Goal: Information Seeking & Learning: Learn about a topic

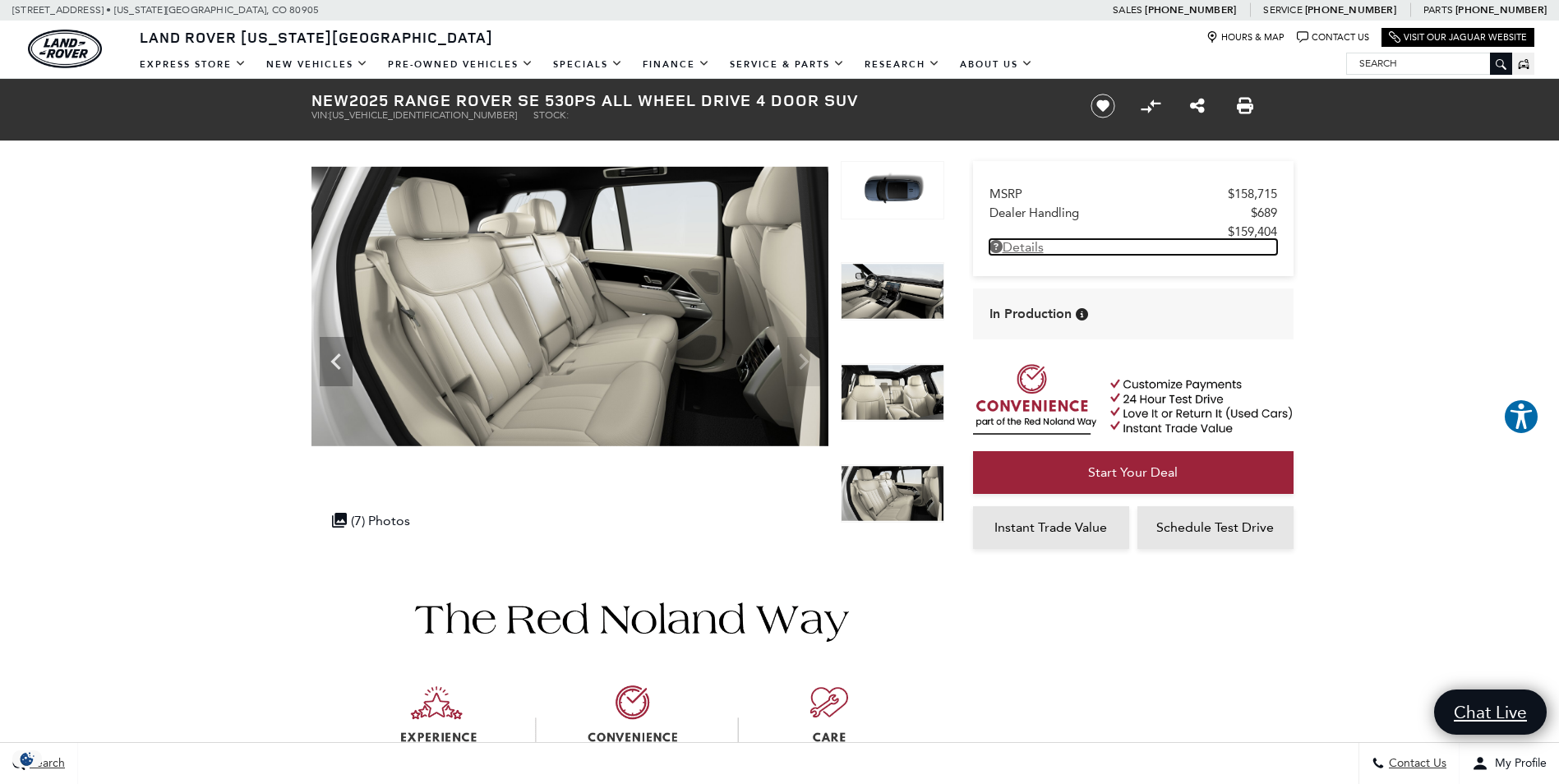
click at [1030, 248] on link "Details New 2025 Range Rover SE 530PS All Wheel Drive 4 Door SUV" at bounding box center [1133, 246] width 287 height 15
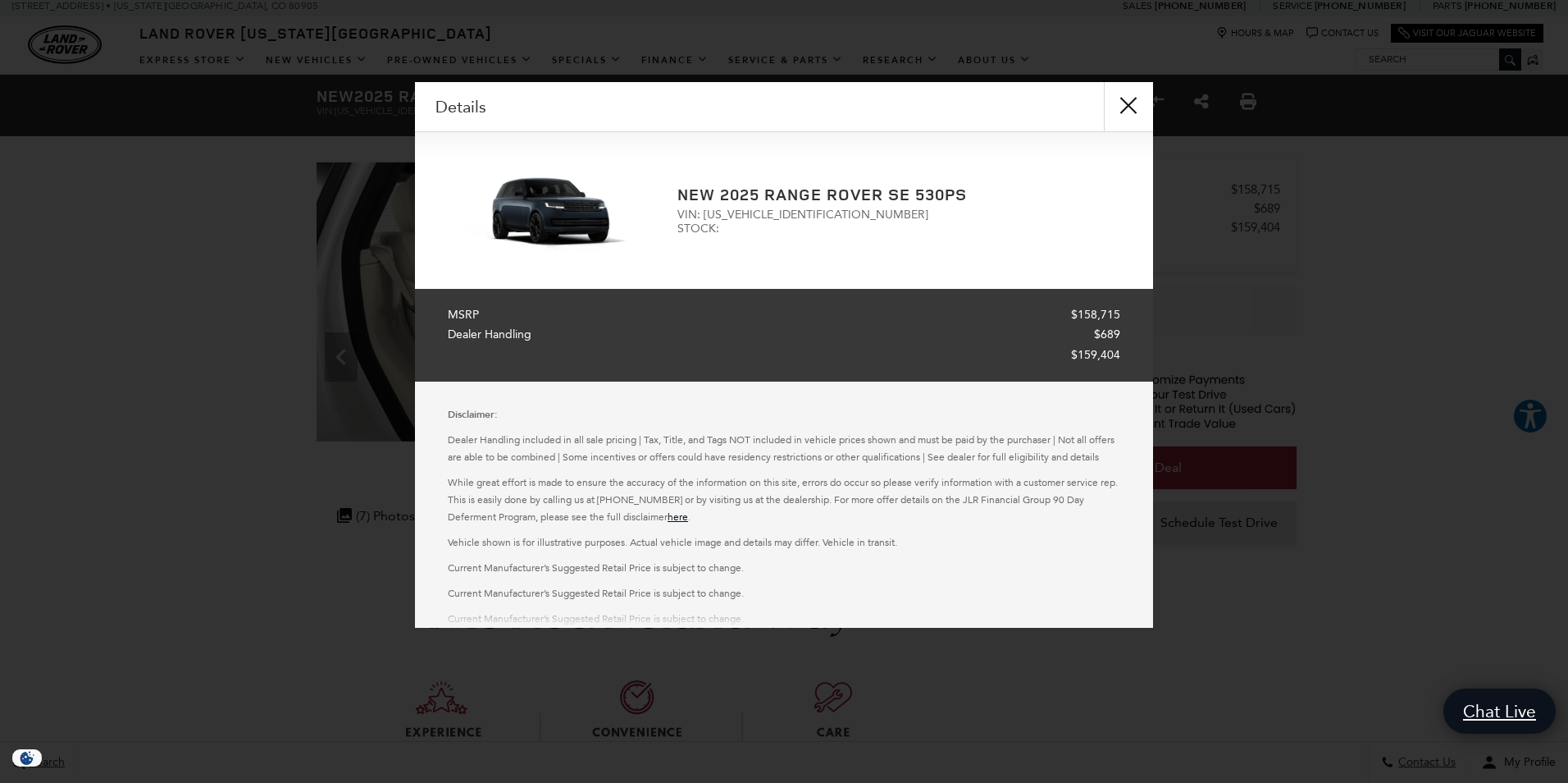
click at [461, 114] on div "Details" at bounding box center [784, 107] width 738 height 50
click at [1125, 103] on button "close" at bounding box center [1129, 107] width 49 height 49
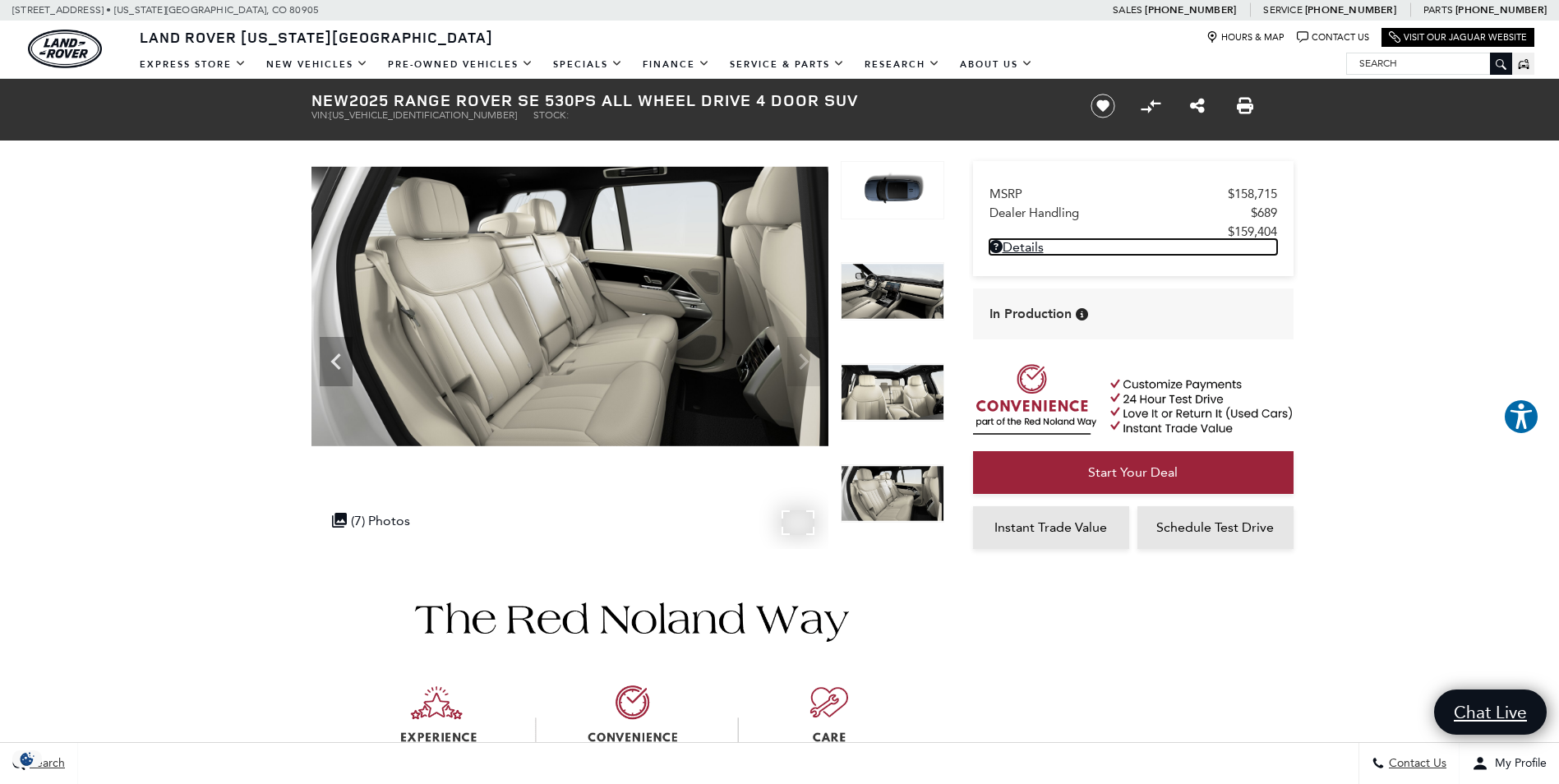
click at [806, 363] on img at bounding box center [569, 306] width 517 height 291
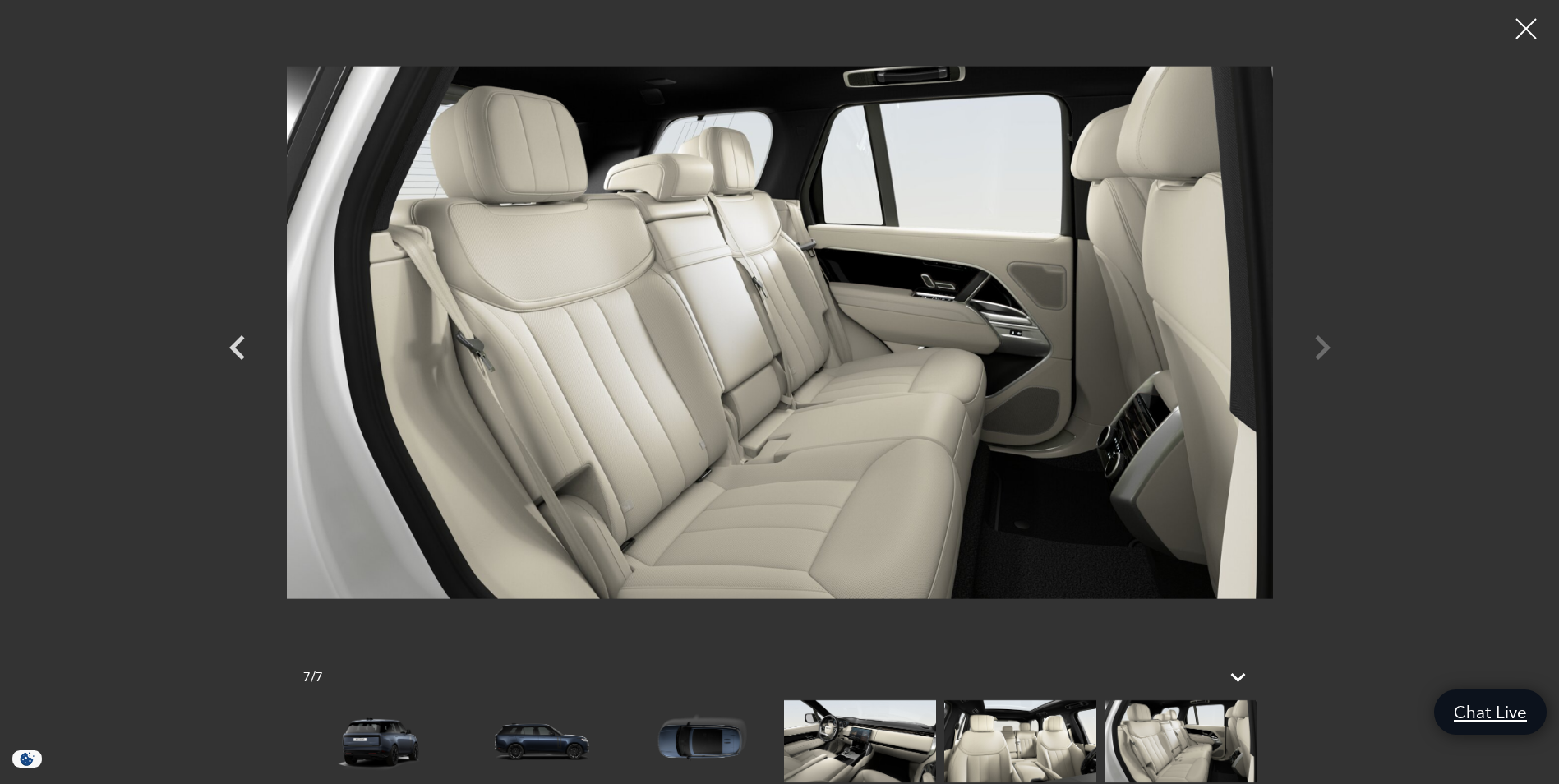
scroll to position [109, 0]
click at [240, 345] on icon "Previous" at bounding box center [237, 348] width 49 height 49
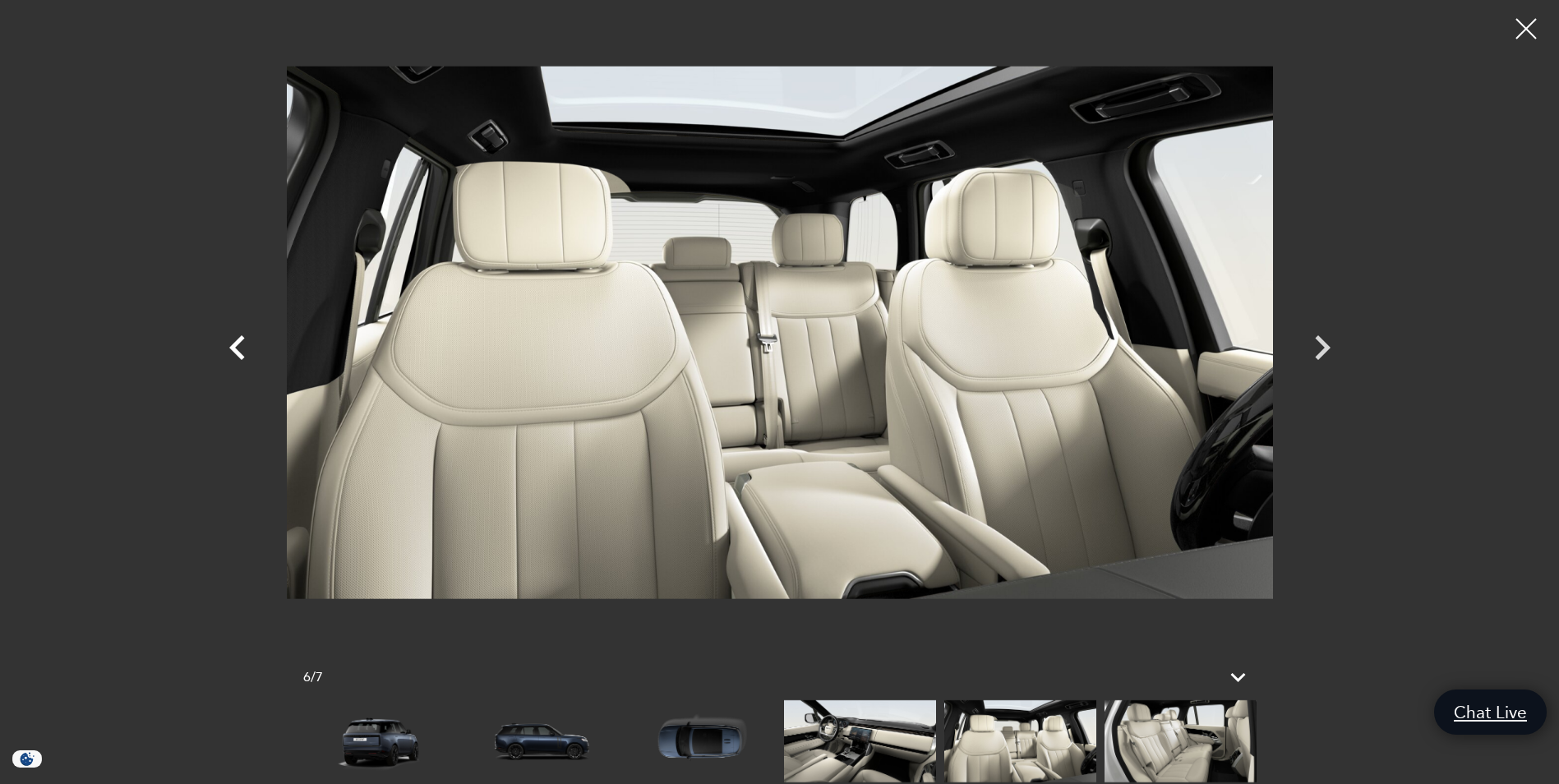
click at [240, 345] on icon "Previous" at bounding box center [237, 348] width 49 height 49
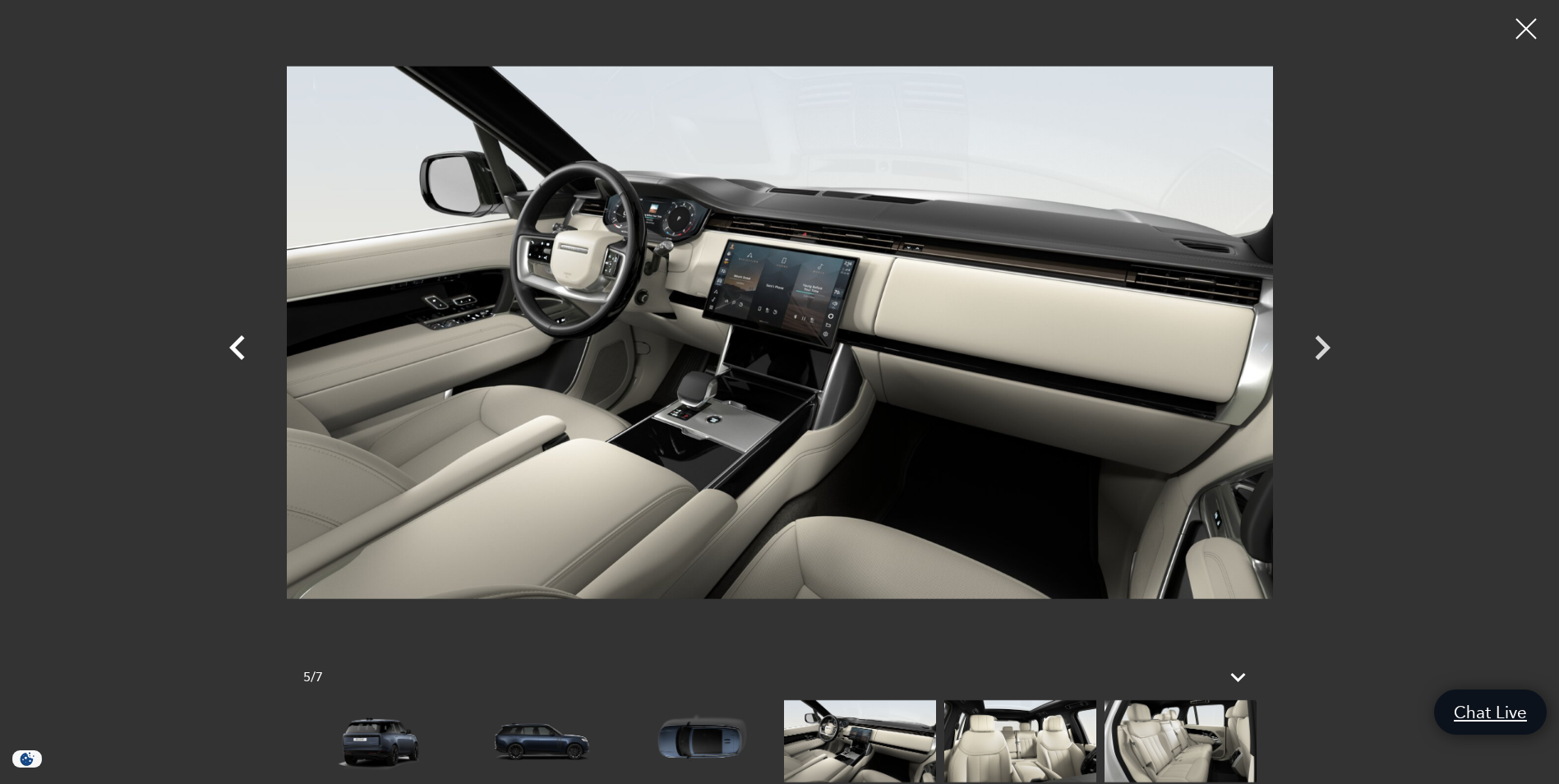
click at [235, 349] on icon "Previous" at bounding box center [237, 348] width 15 height 25
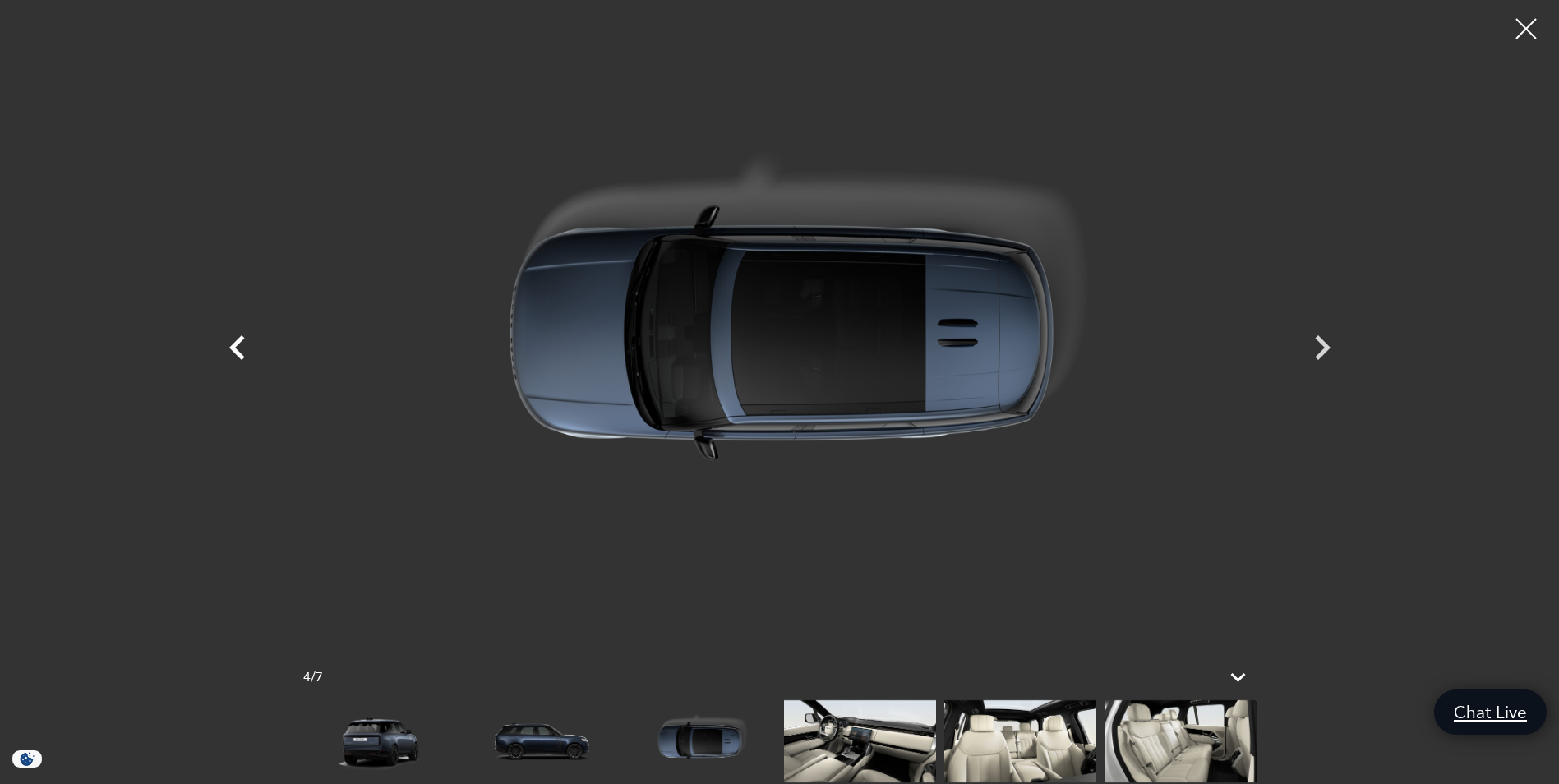
click at [235, 349] on icon "Previous" at bounding box center [237, 348] width 15 height 25
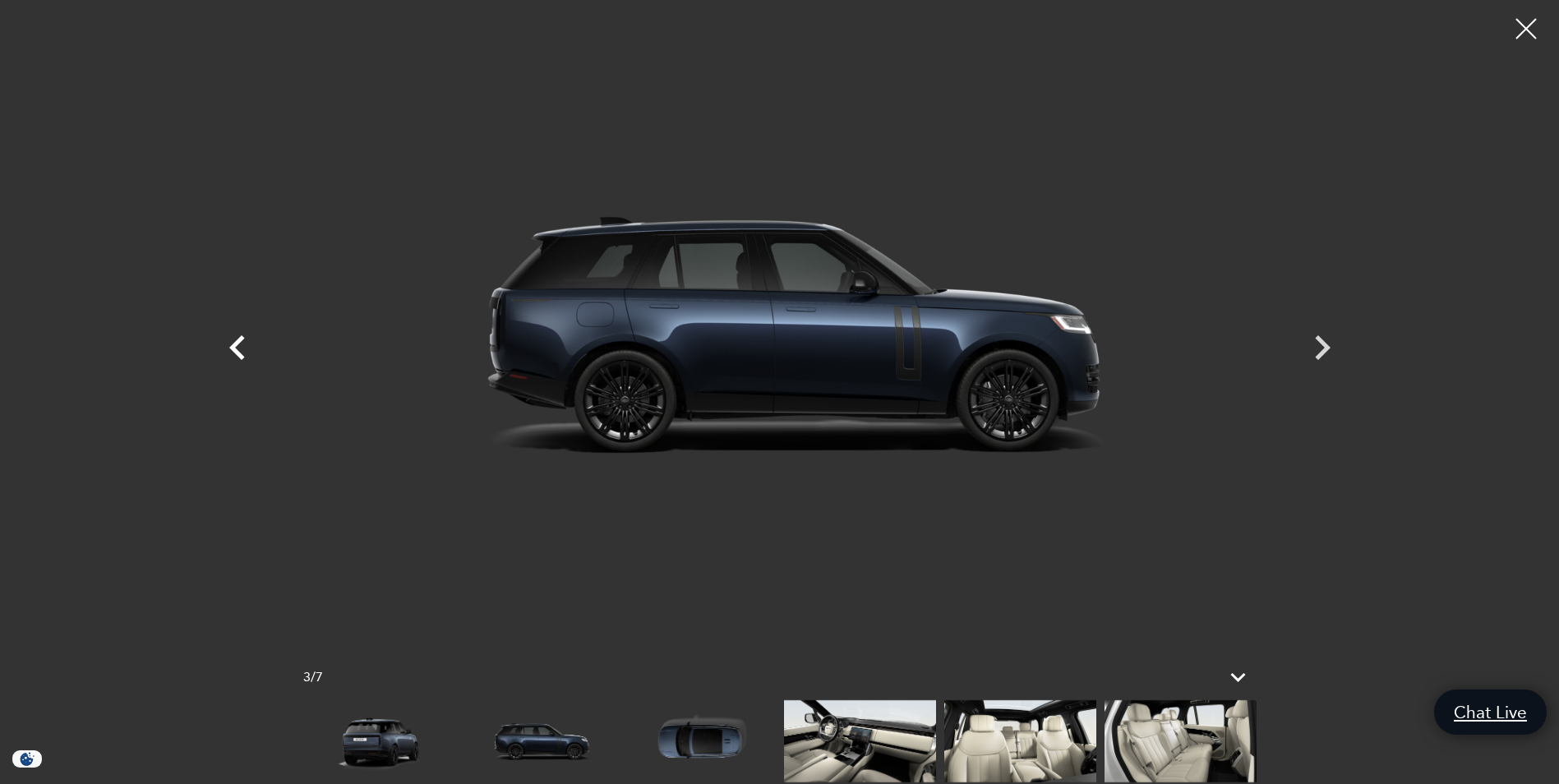
click at [235, 349] on icon "Previous" at bounding box center [237, 348] width 15 height 25
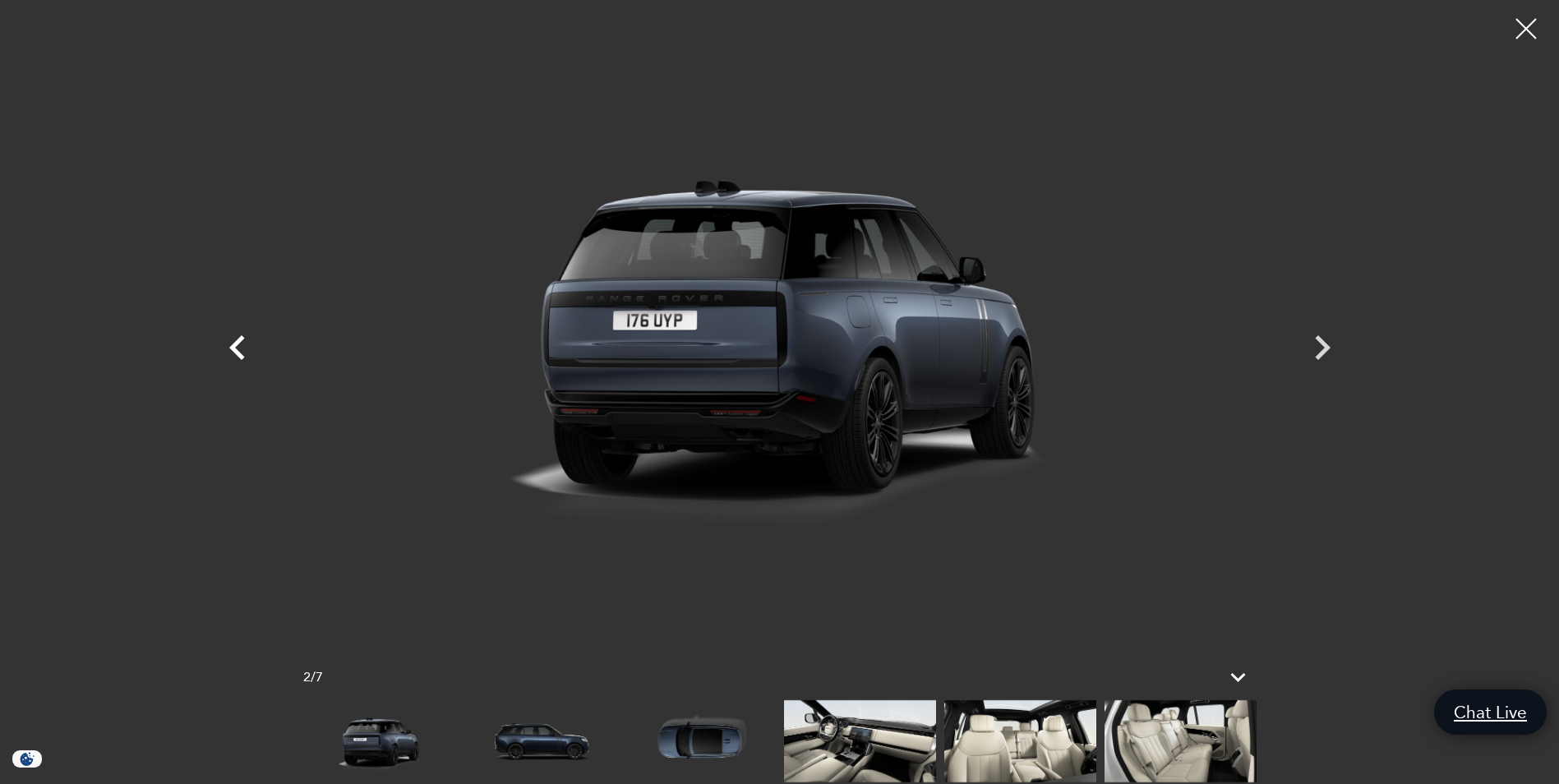
click at [235, 349] on icon "Previous" at bounding box center [237, 348] width 15 height 25
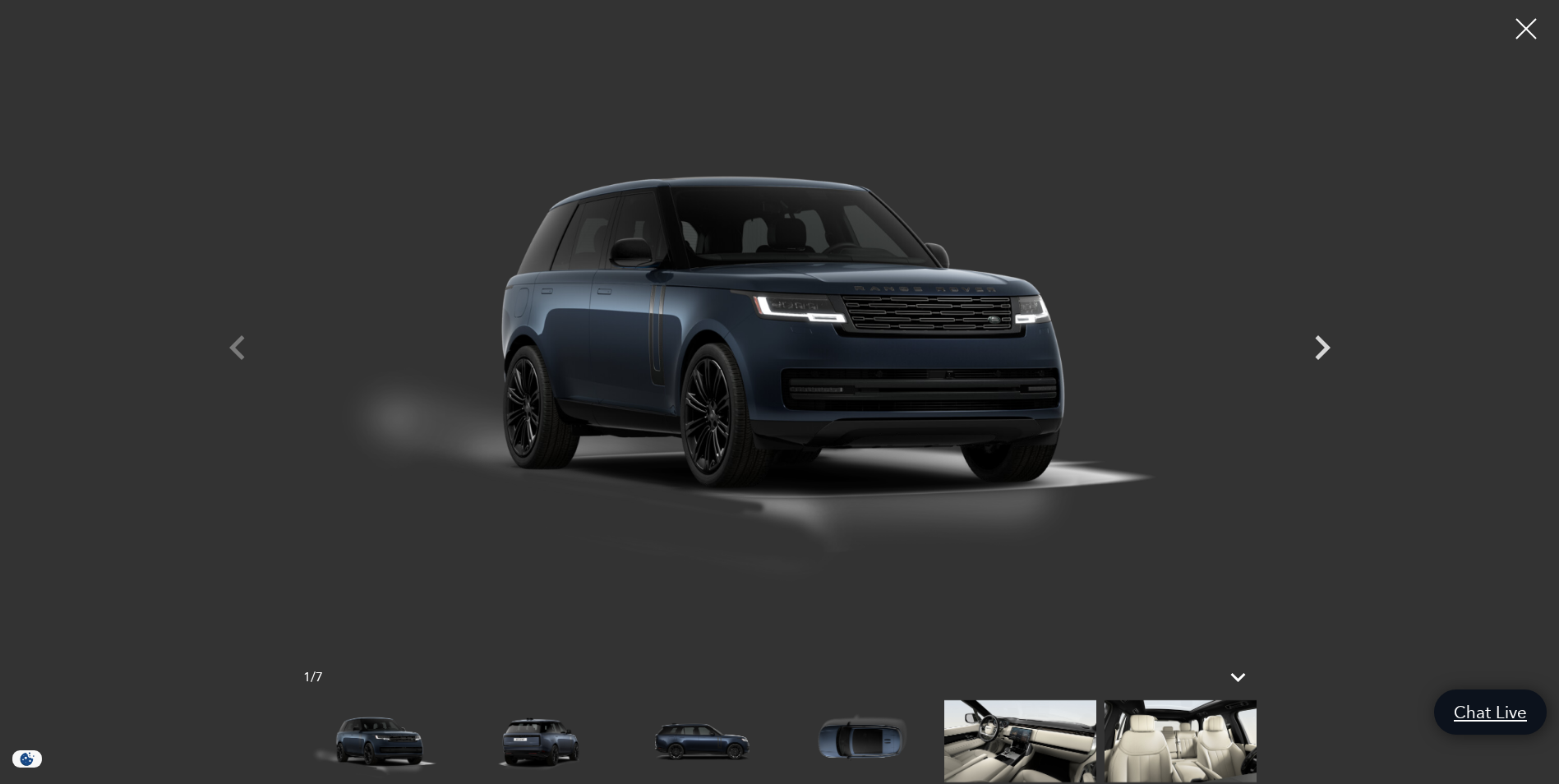
click at [235, 349] on div at bounding box center [780, 332] width 1150 height 640
click at [1528, 26] on div at bounding box center [1527, 29] width 44 height 44
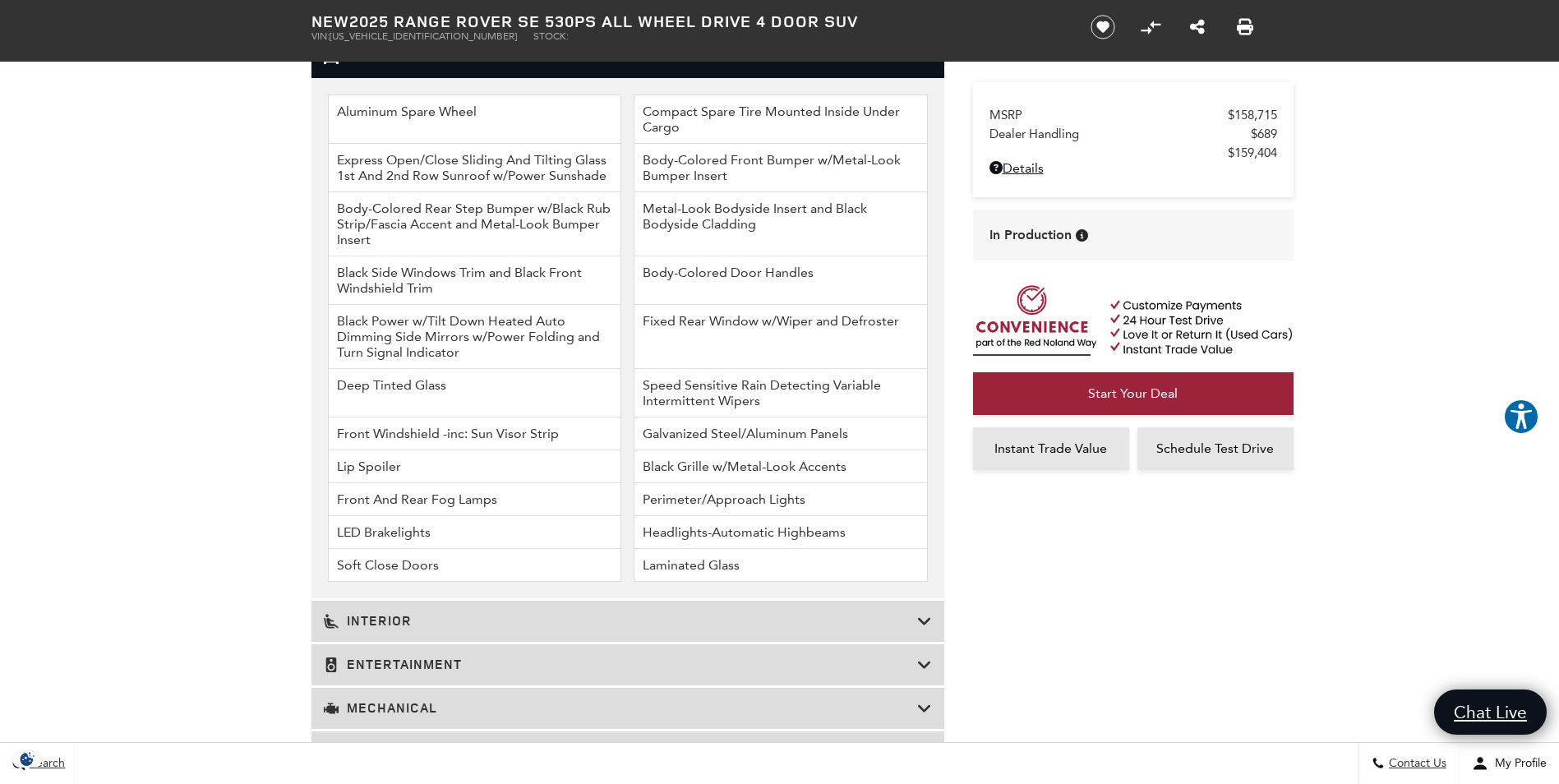
scroll to position [1972, 0]
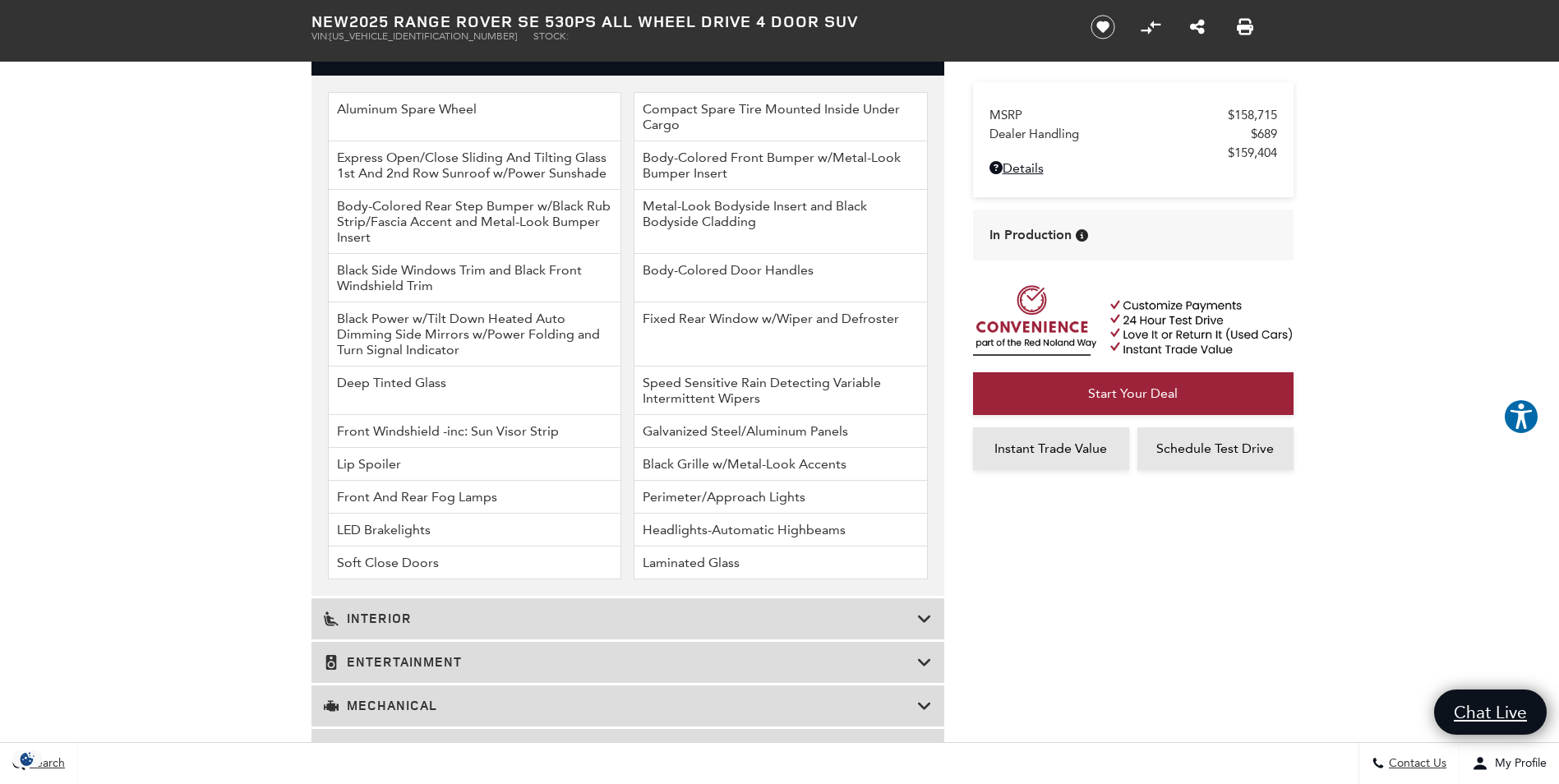
click at [927, 626] on icon at bounding box center [925, 618] width 15 height 16
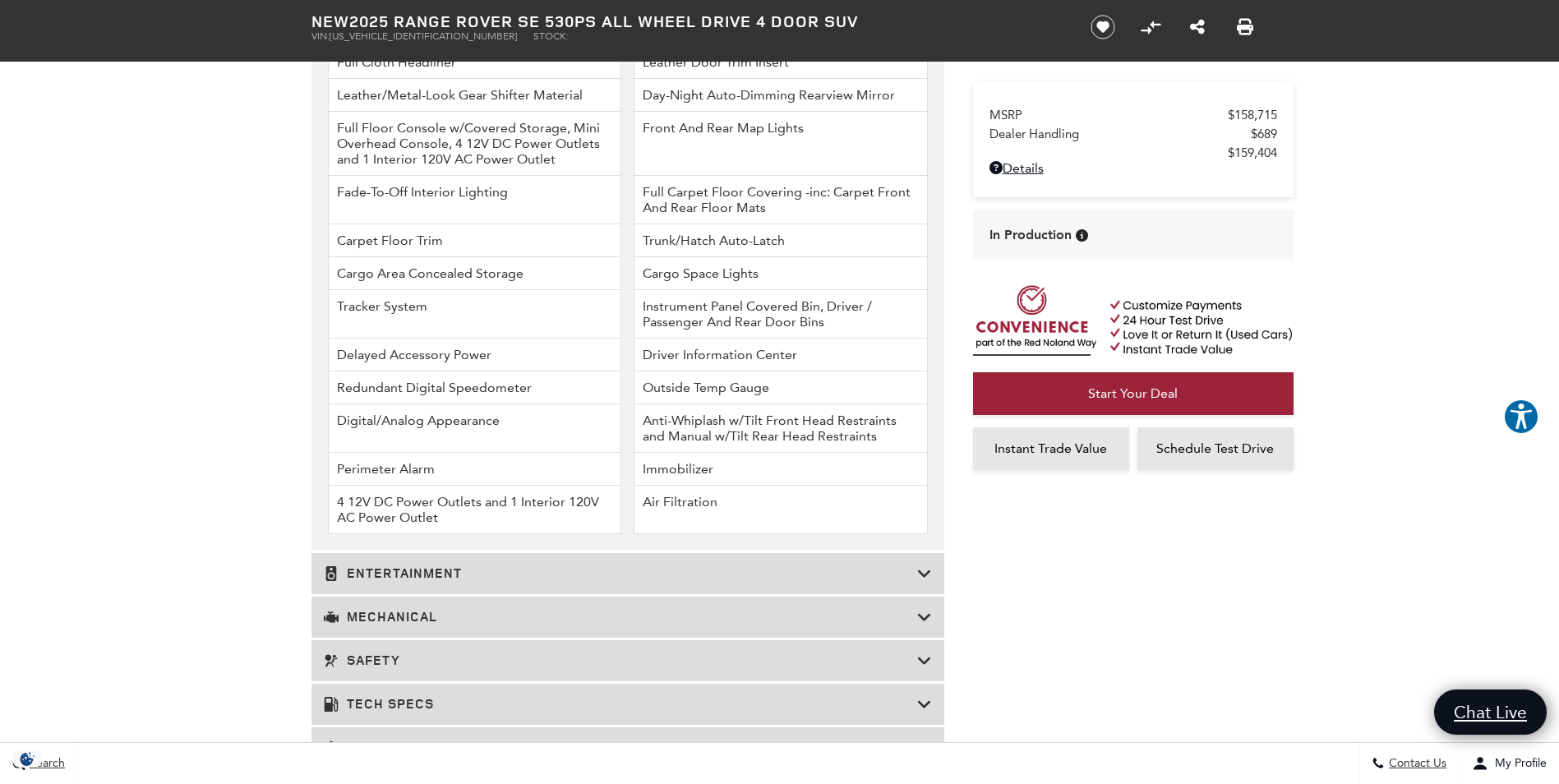
scroll to position [2410, 0]
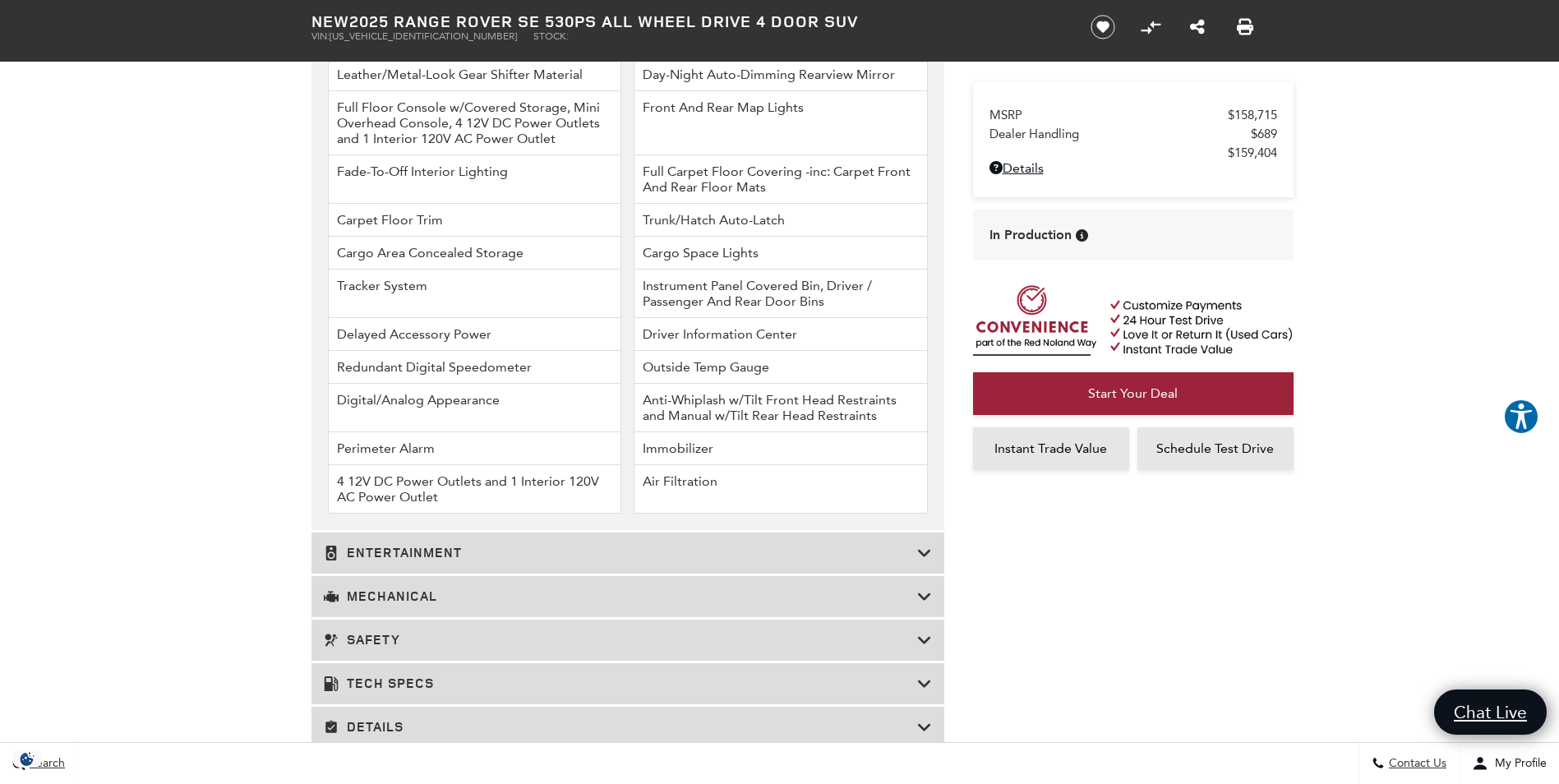
click at [582, 546] on h3 "Entertainment" at bounding box center [620, 553] width 594 height 16
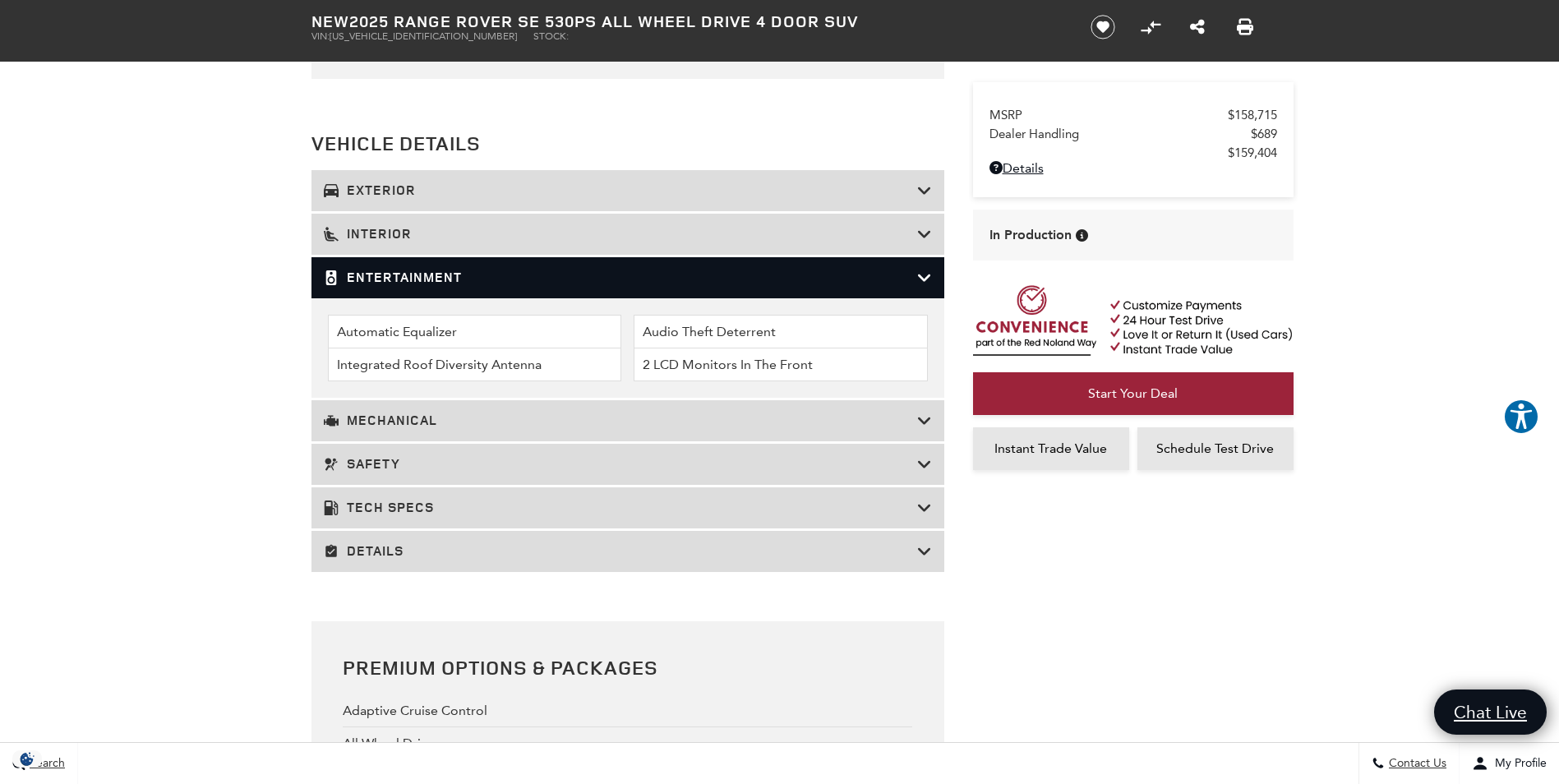
scroll to position [1863, 0]
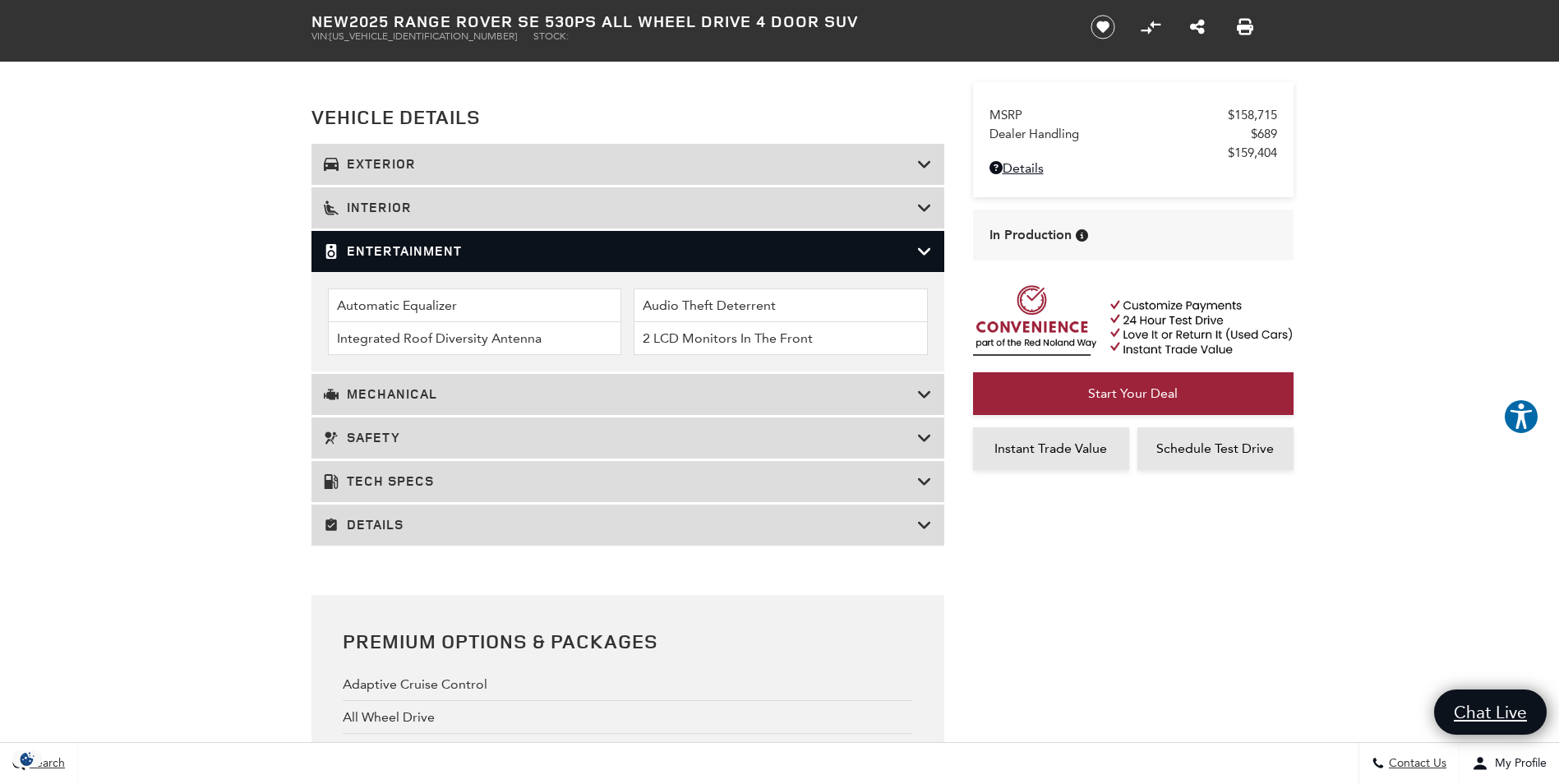
click at [471, 342] on li "Integrated Roof Diversity Antenna" at bounding box center [475, 338] width 294 height 33
click at [502, 337] on li "Integrated Roof Diversity Antenna" at bounding box center [475, 338] width 294 height 33
click at [693, 339] on li "2 LCD Monitors In The Front" at bounding box center [780, 338] width 294 height 33
click at [926, 259] on icon at bounding box center [925, 251] width 15 height 16
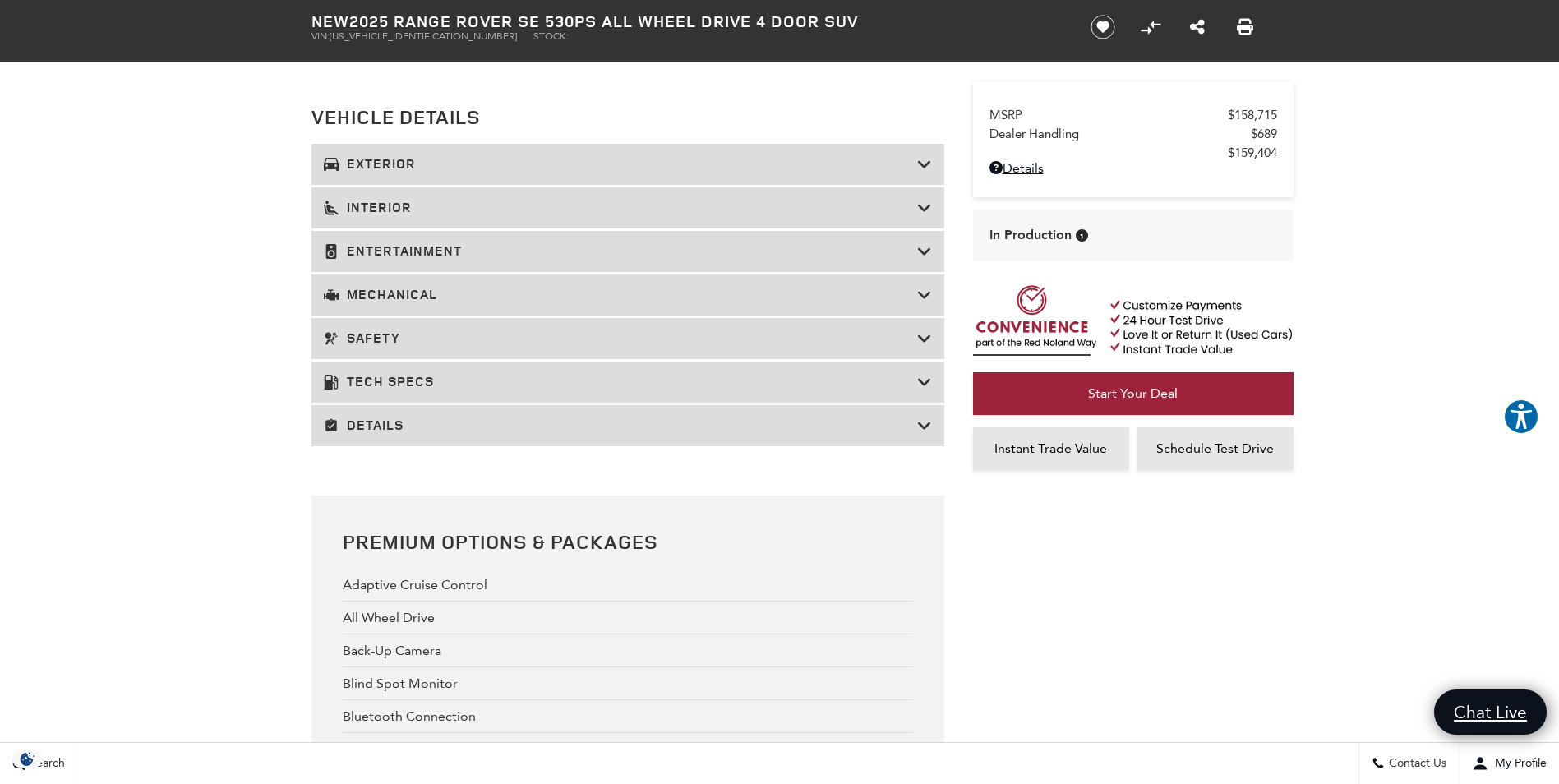
click at [926, 259] on icon at bounding box center [925, 251] width 15 height 16
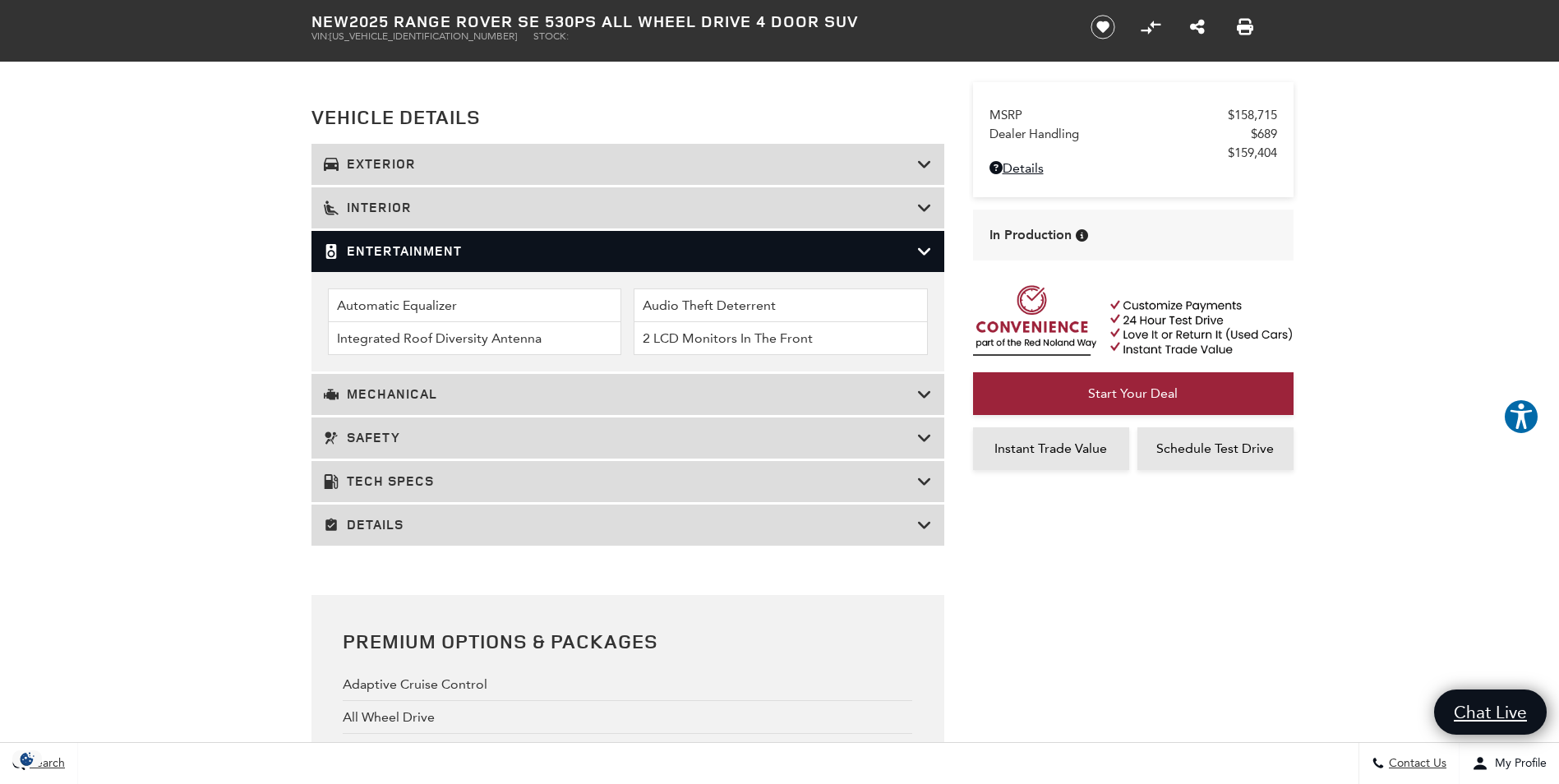
click at [378, 302] on li "Automatic Equalizer" at bounding box center [475, 305] width 294 height 34
click at [528, 253] on h3 "Entertainment" at bounding box center [620, 251] width 594 height 16
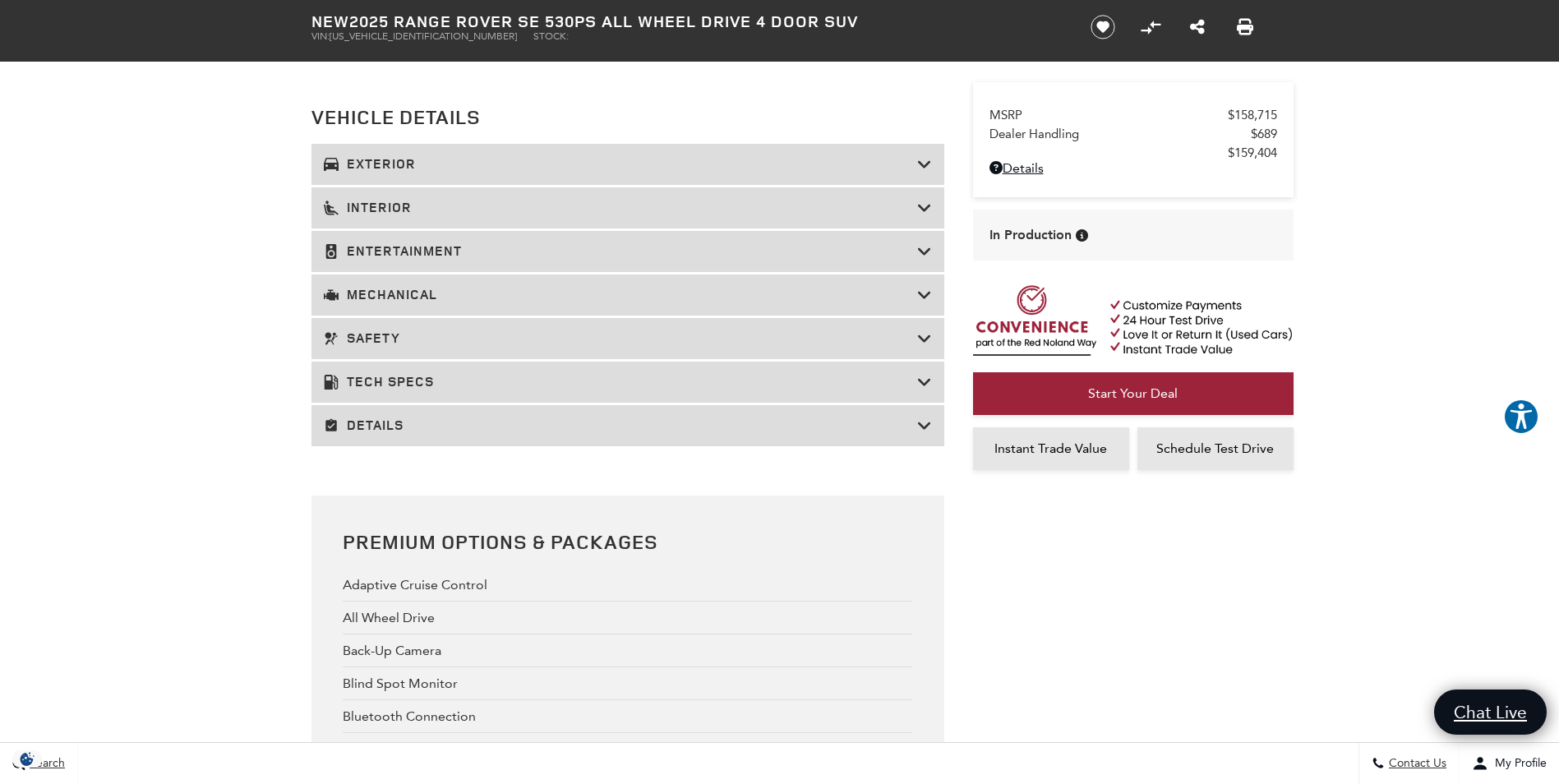
click at [921, 206] on icon at bounding box center [925, 208] width 15 height 16
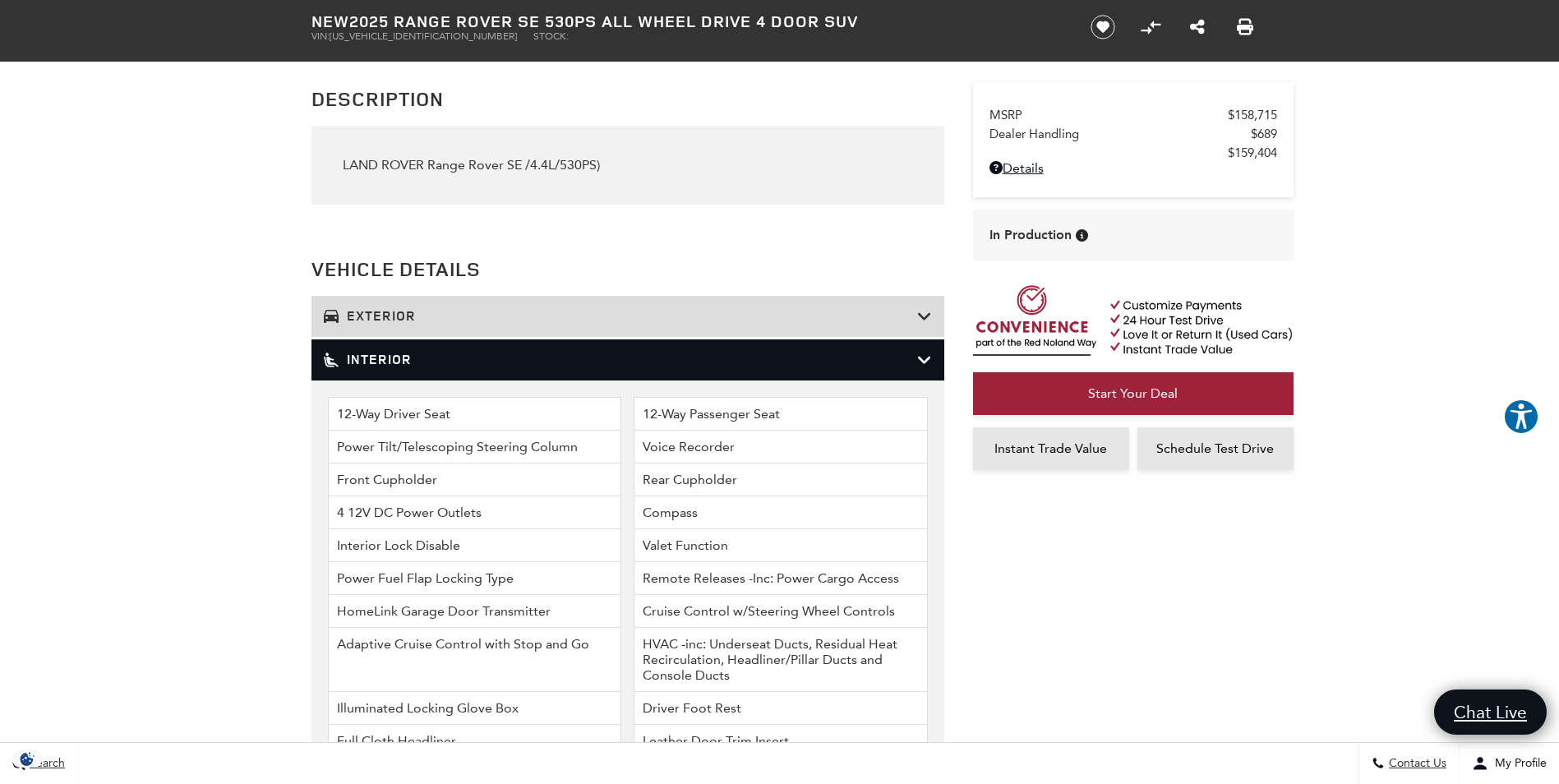
scroll to position [1534, 0]
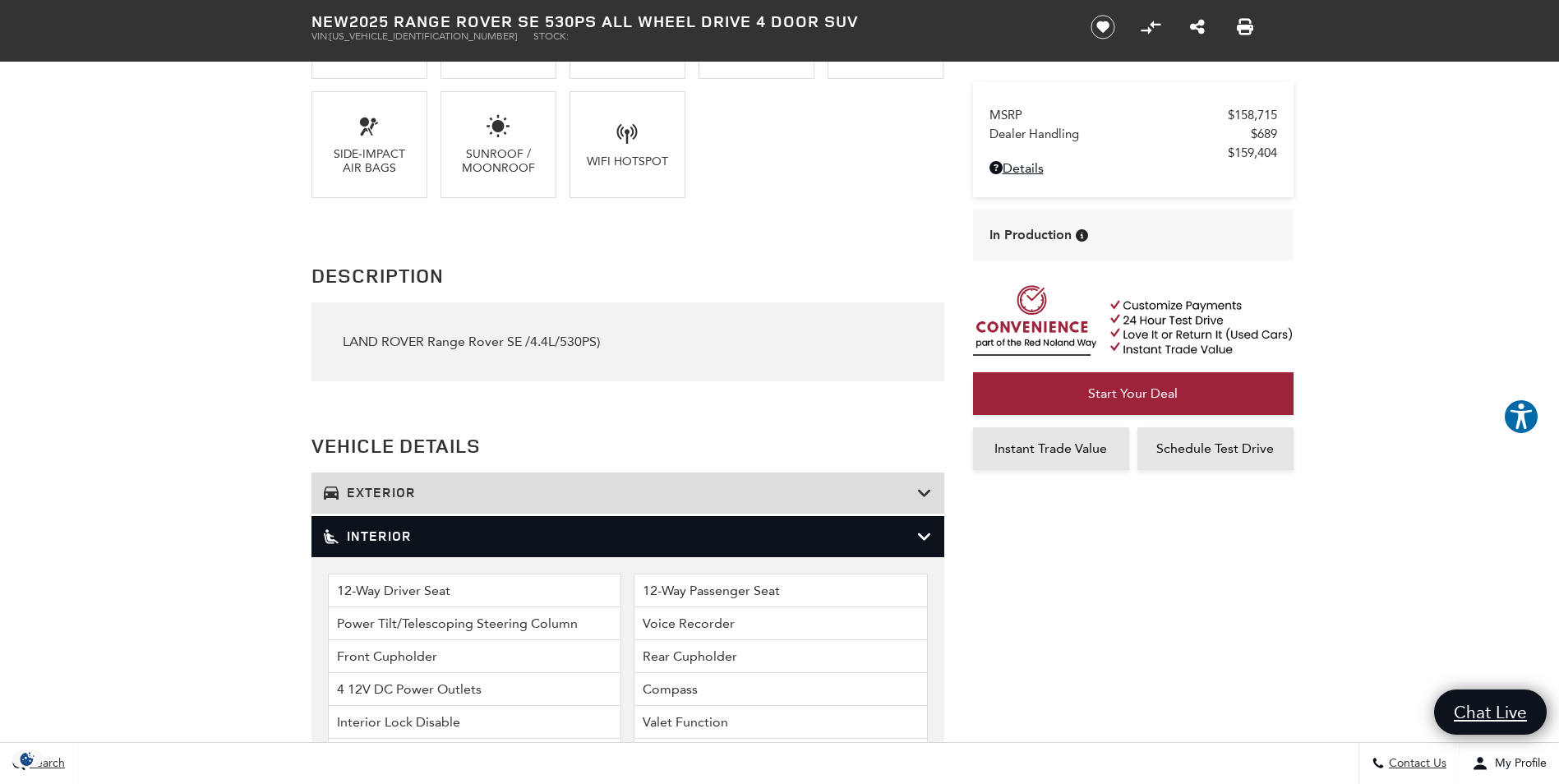
click at [920, 536] on icon at bounding box center [925, 536] width 15 height 16
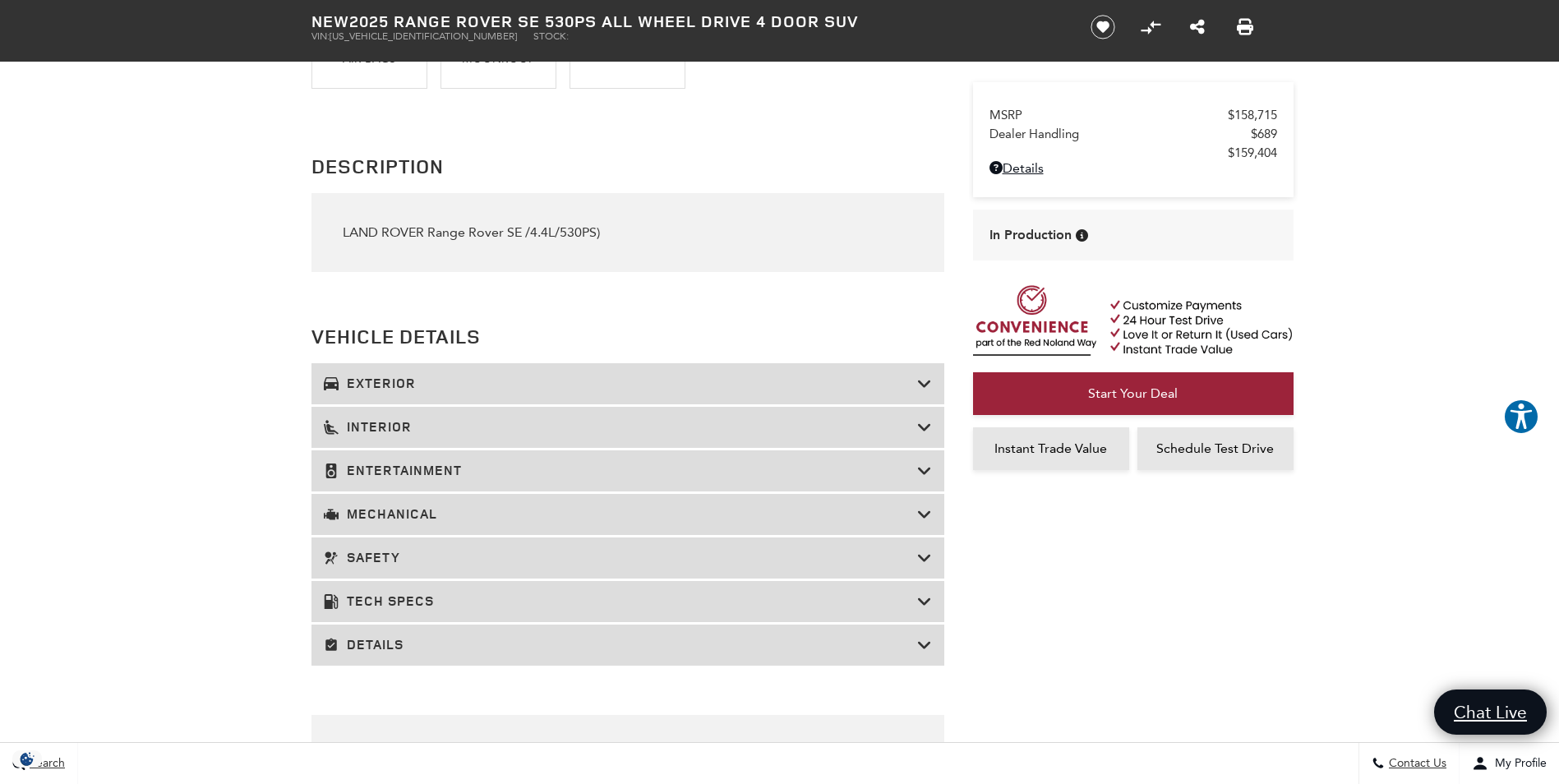
scroll to position [1753, 0]
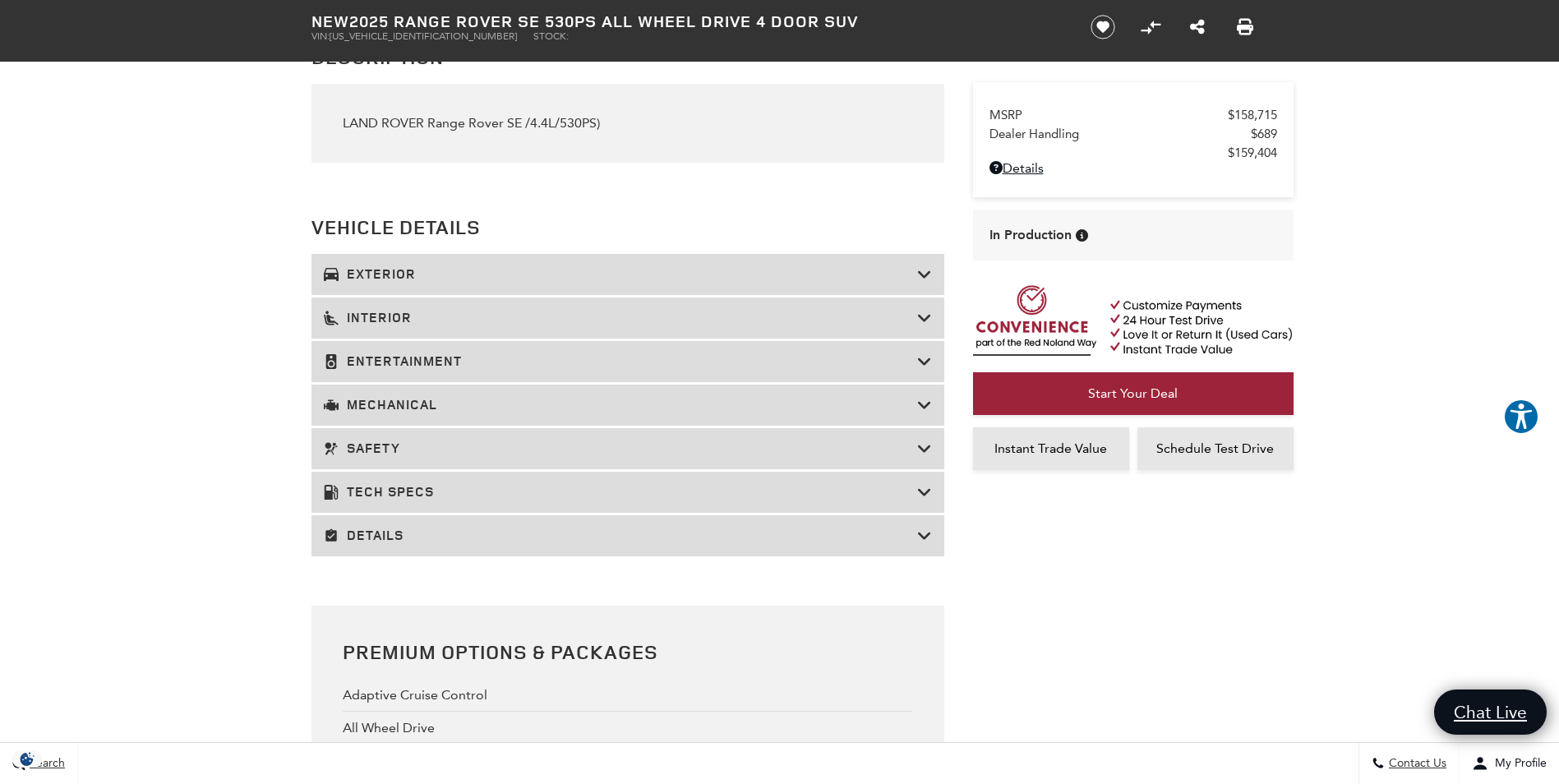
click at [921, 359] on icon at bounding box center [925, 361] width 15 height 16
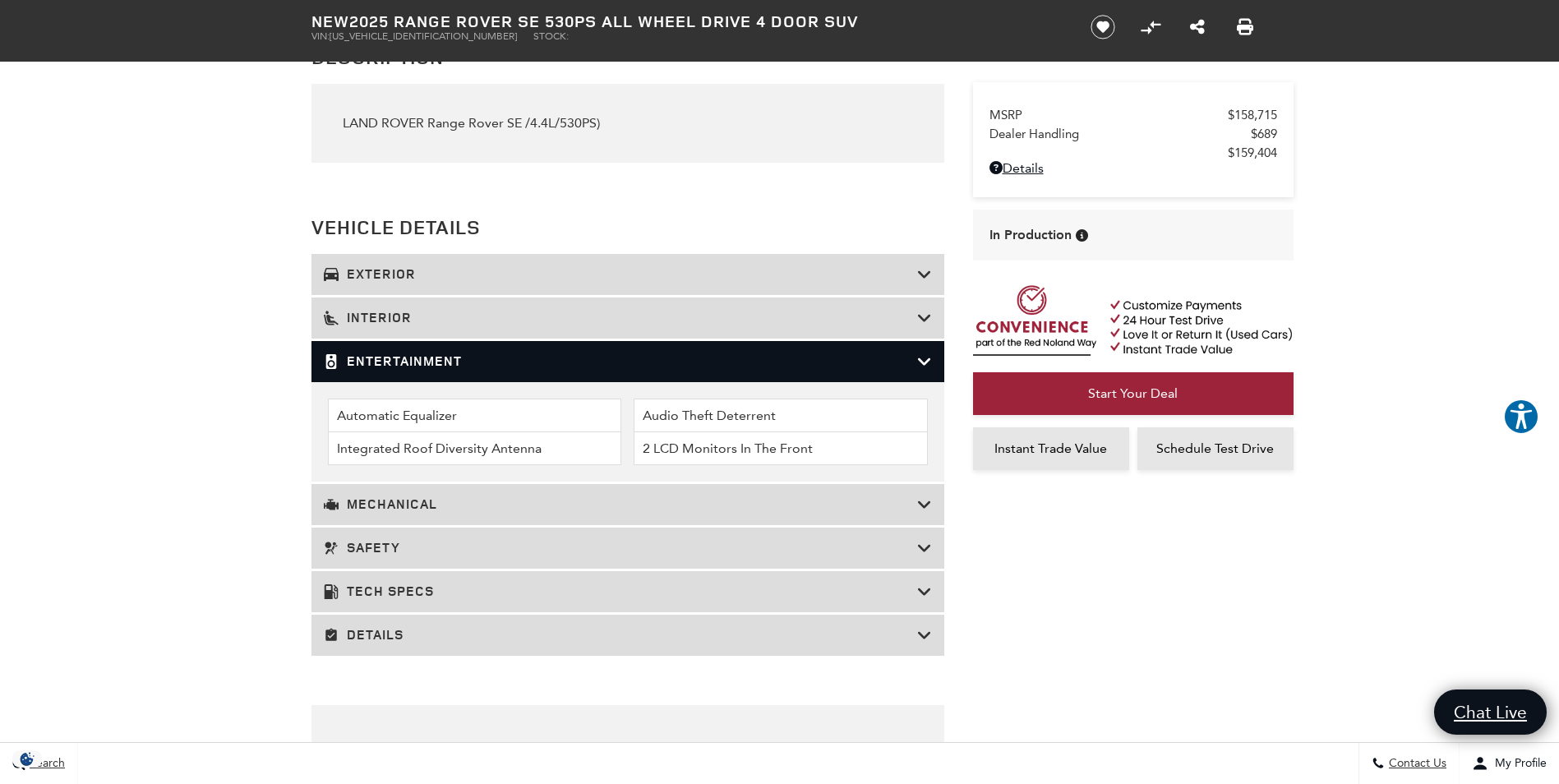
click at [921, 359] on icon at bounding box center [925, 361] width 15 height 16
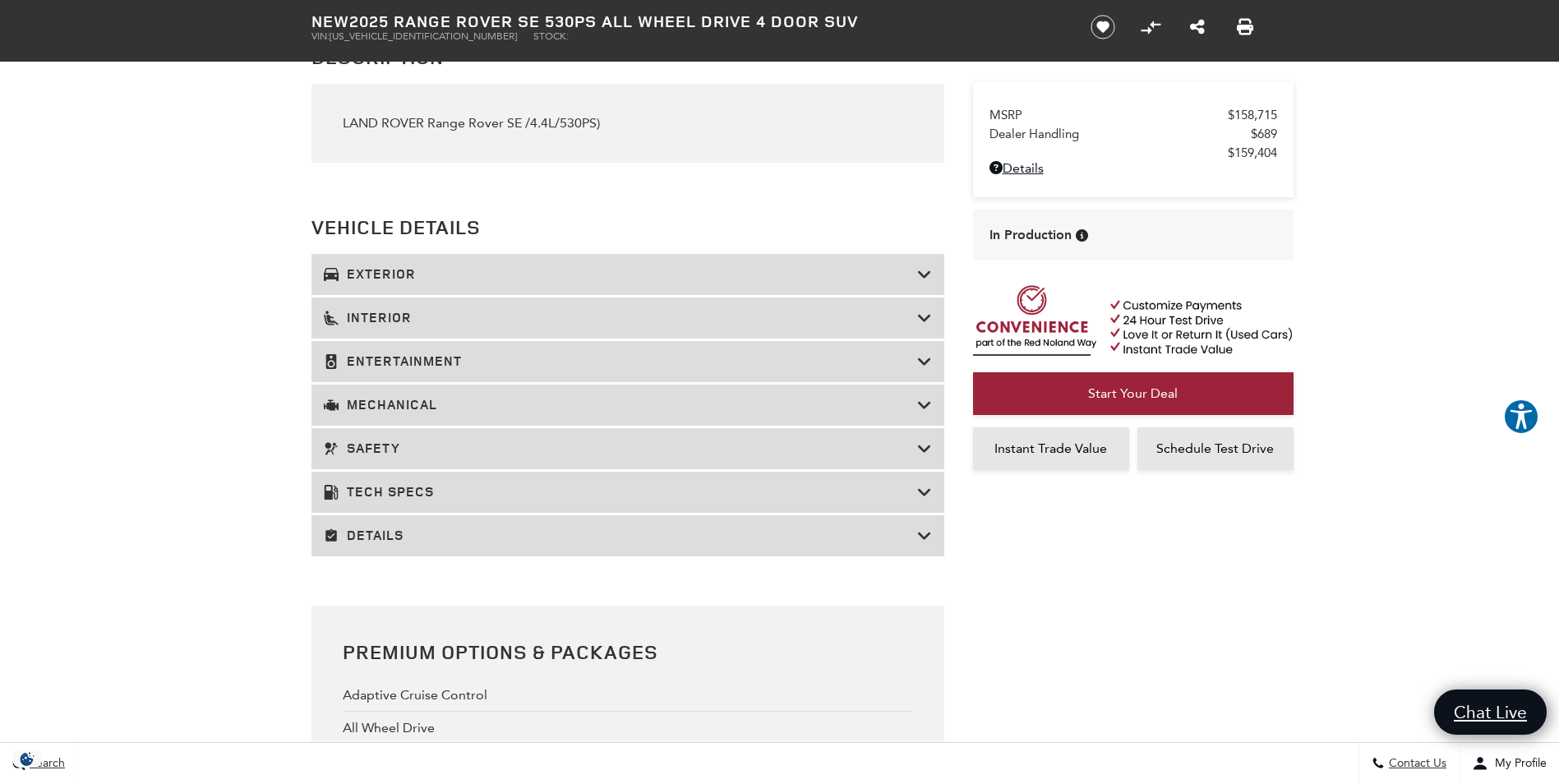
click at [919, 405] on icon at bounding box center [925, 405] width 15 height 16
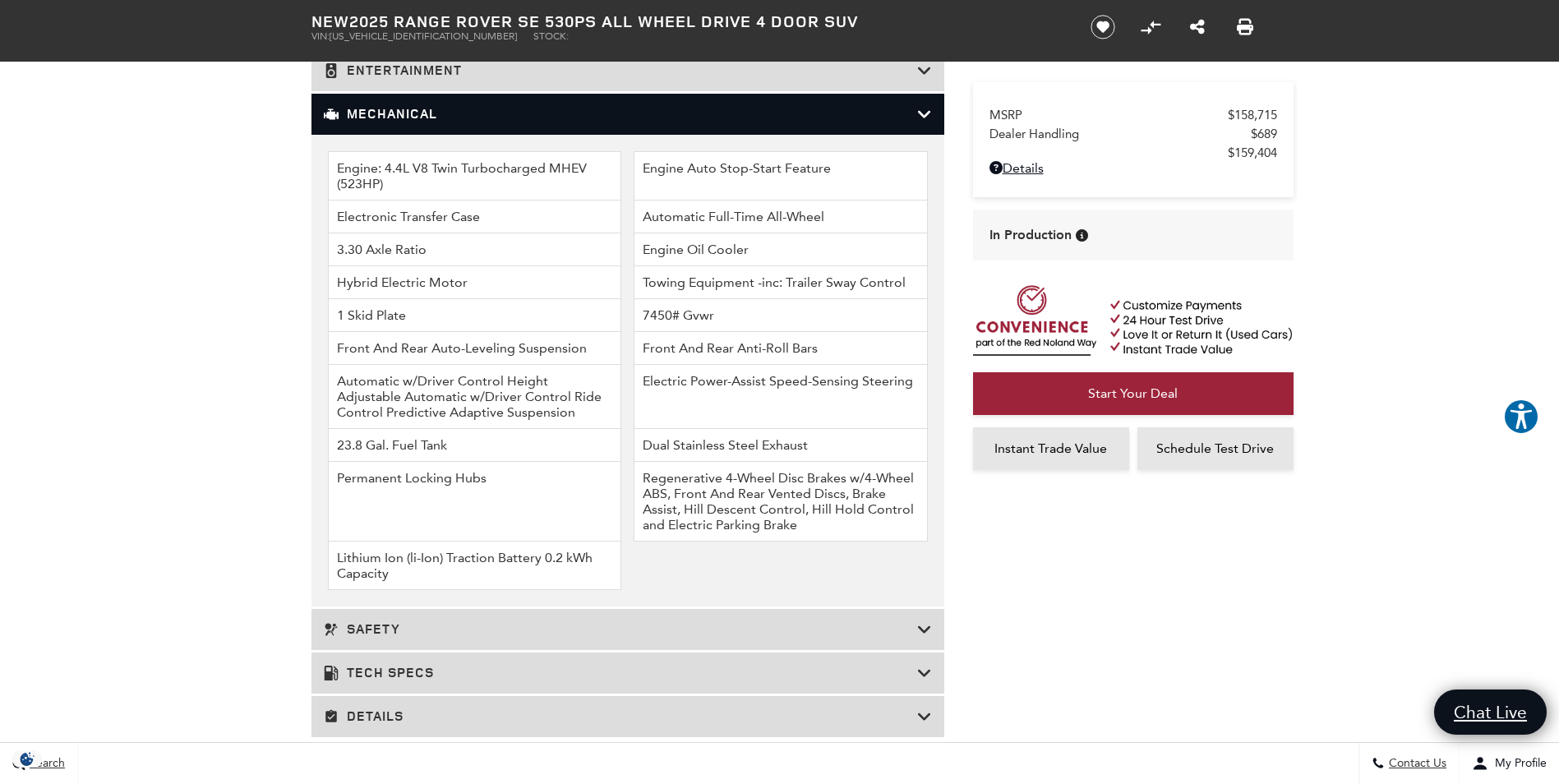
scroll to position [1972, 0]
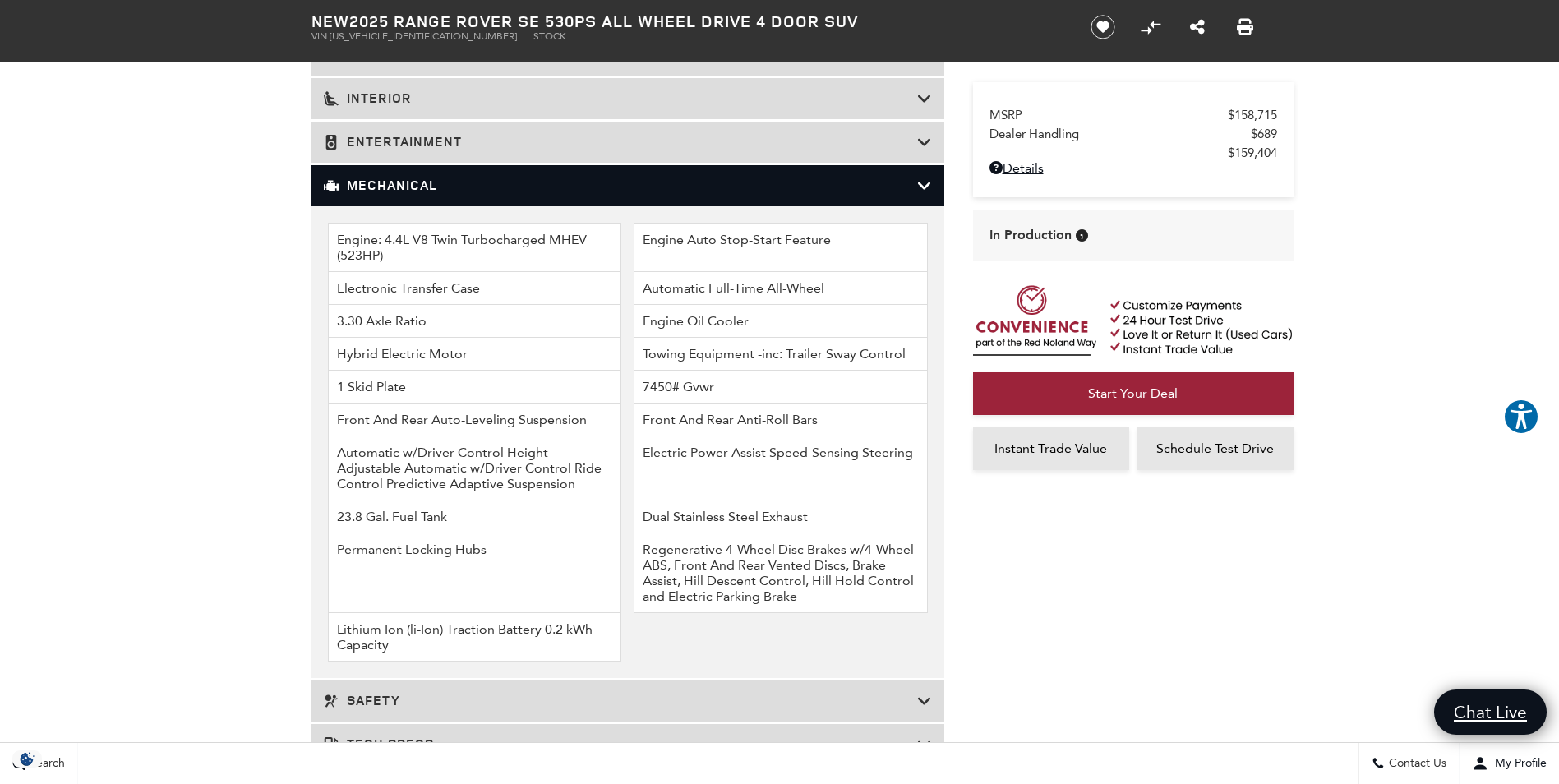
click at [916, 182] on h3 "Mechanical" at bounding box center [620, 185] width 594 height 16
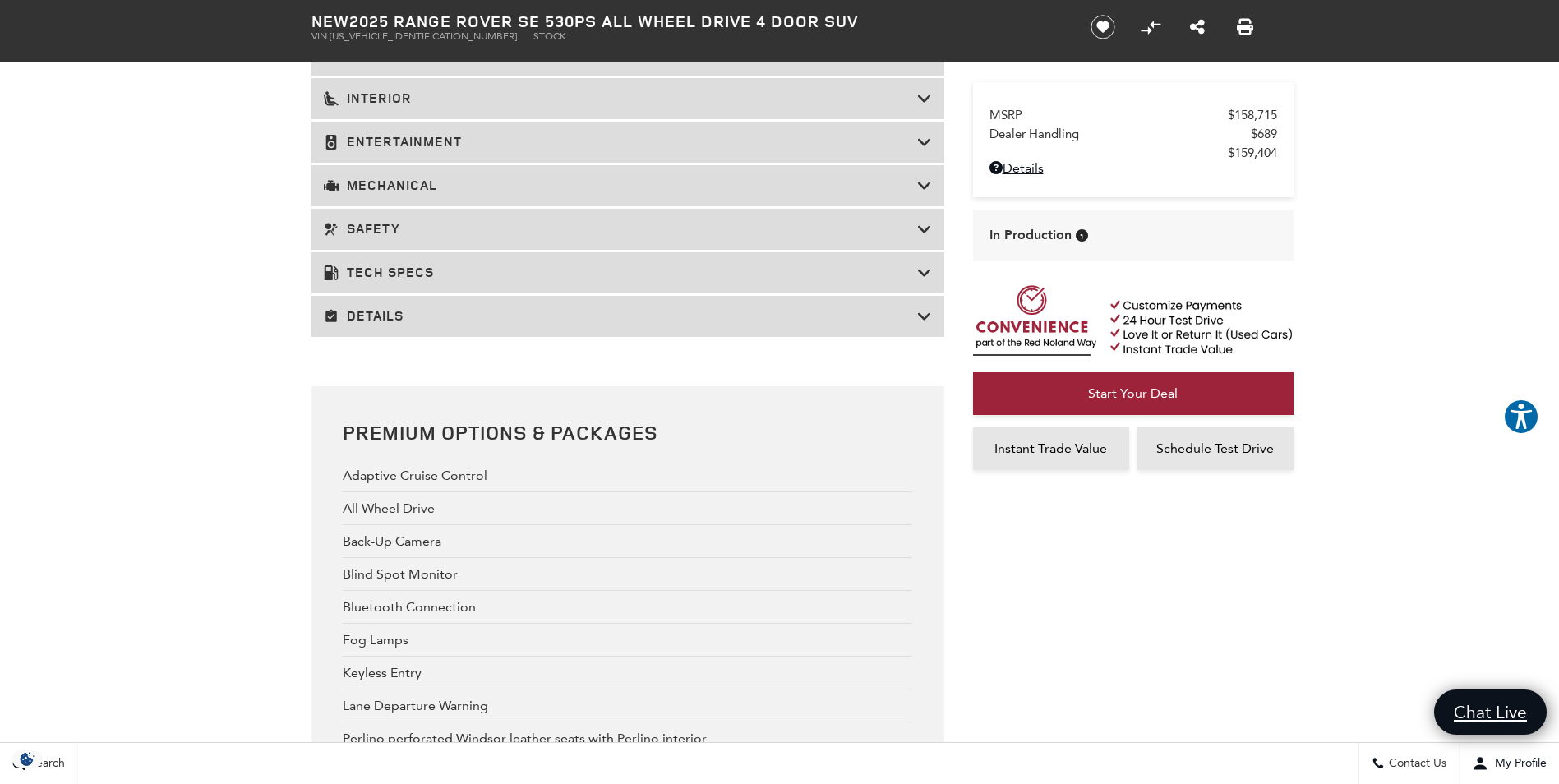
click at [520, 227] on h3 "Safety" at bounding box center [620, 228] width 594 height 16
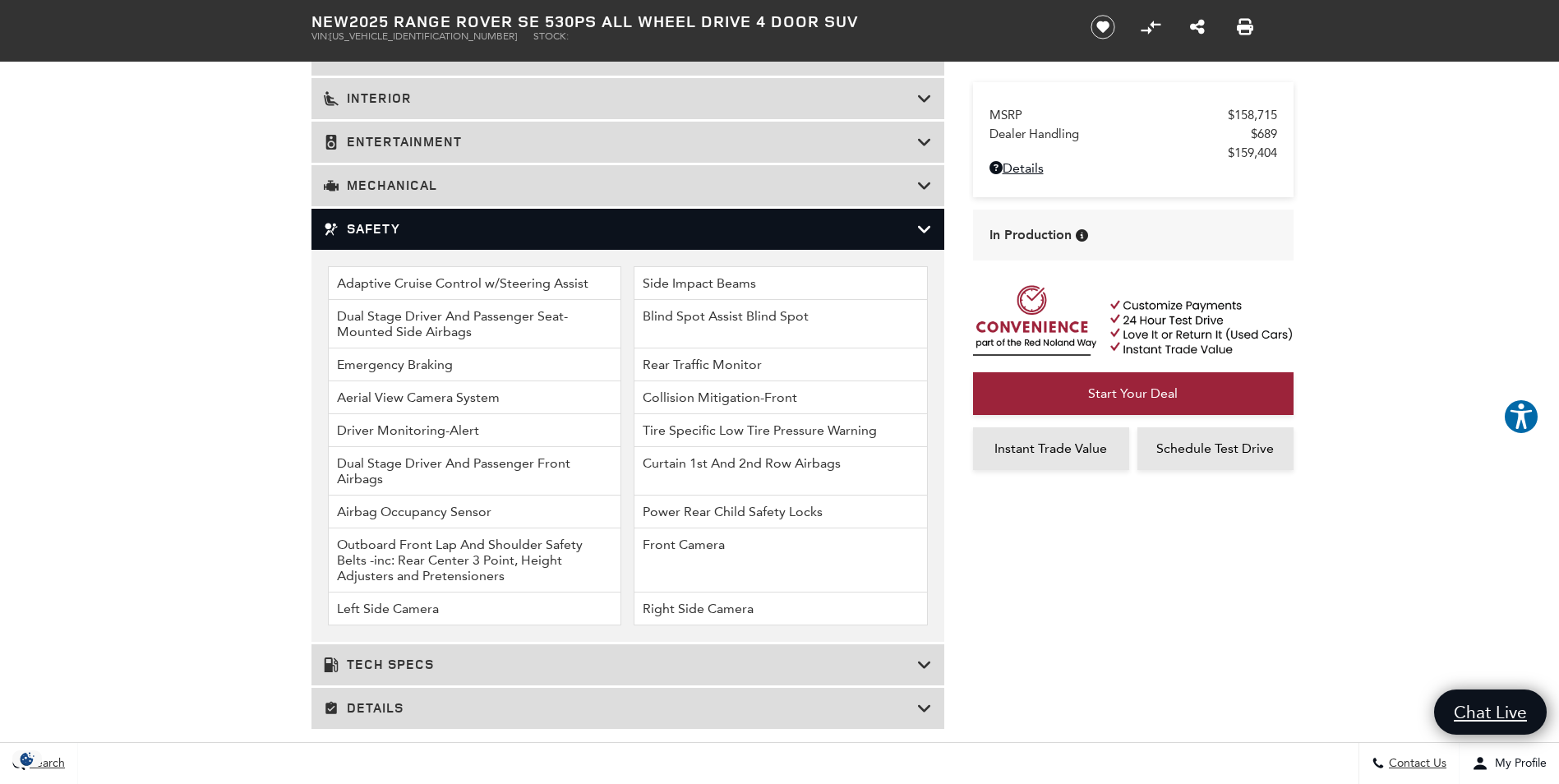
click at [922, 230] on icon at bounding box center [925, 228] width 15 height 16
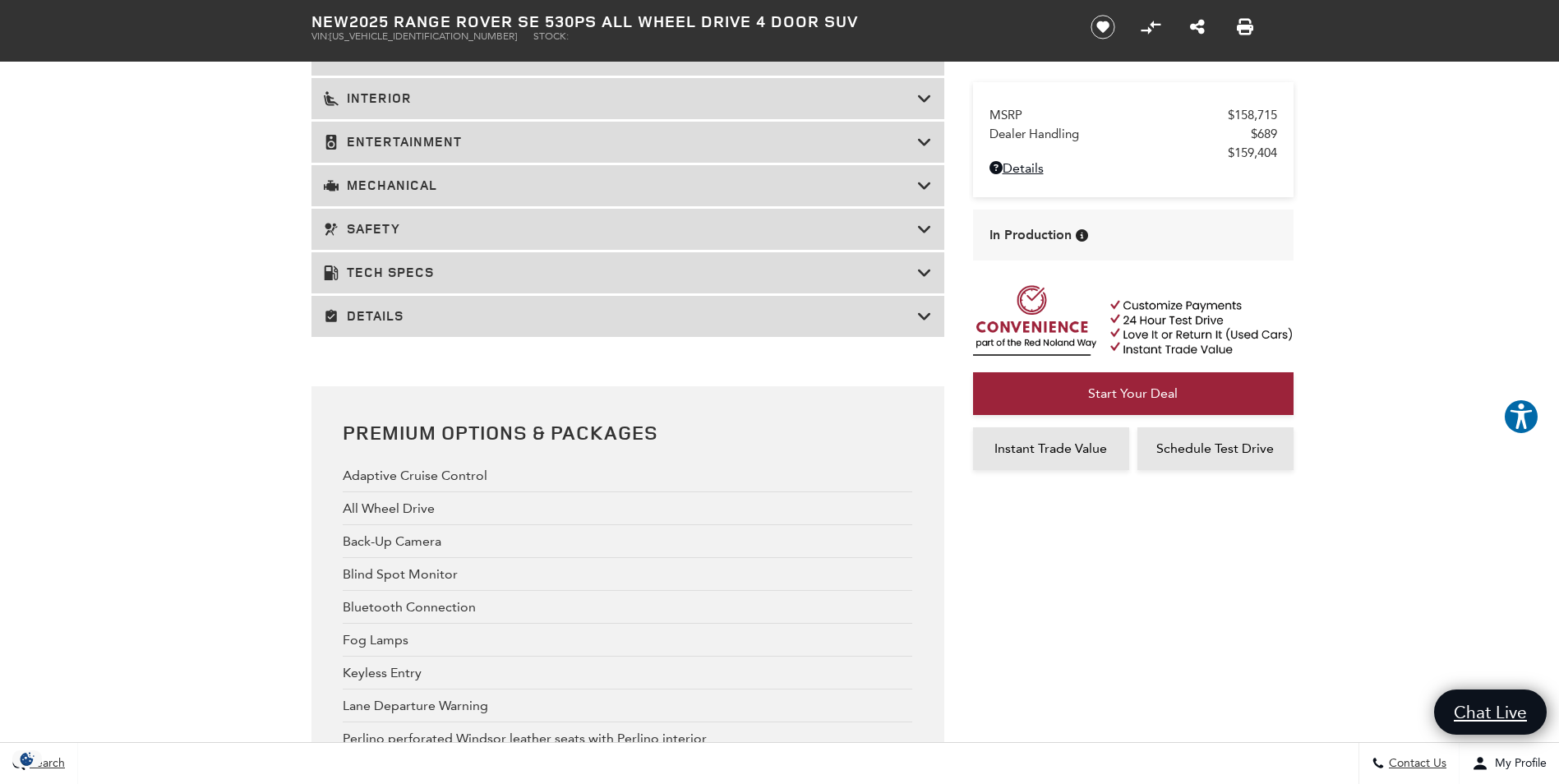
click at [672, 264] on h3 "Tech Specs" at bounding box center [620, 272] width 594 height 16
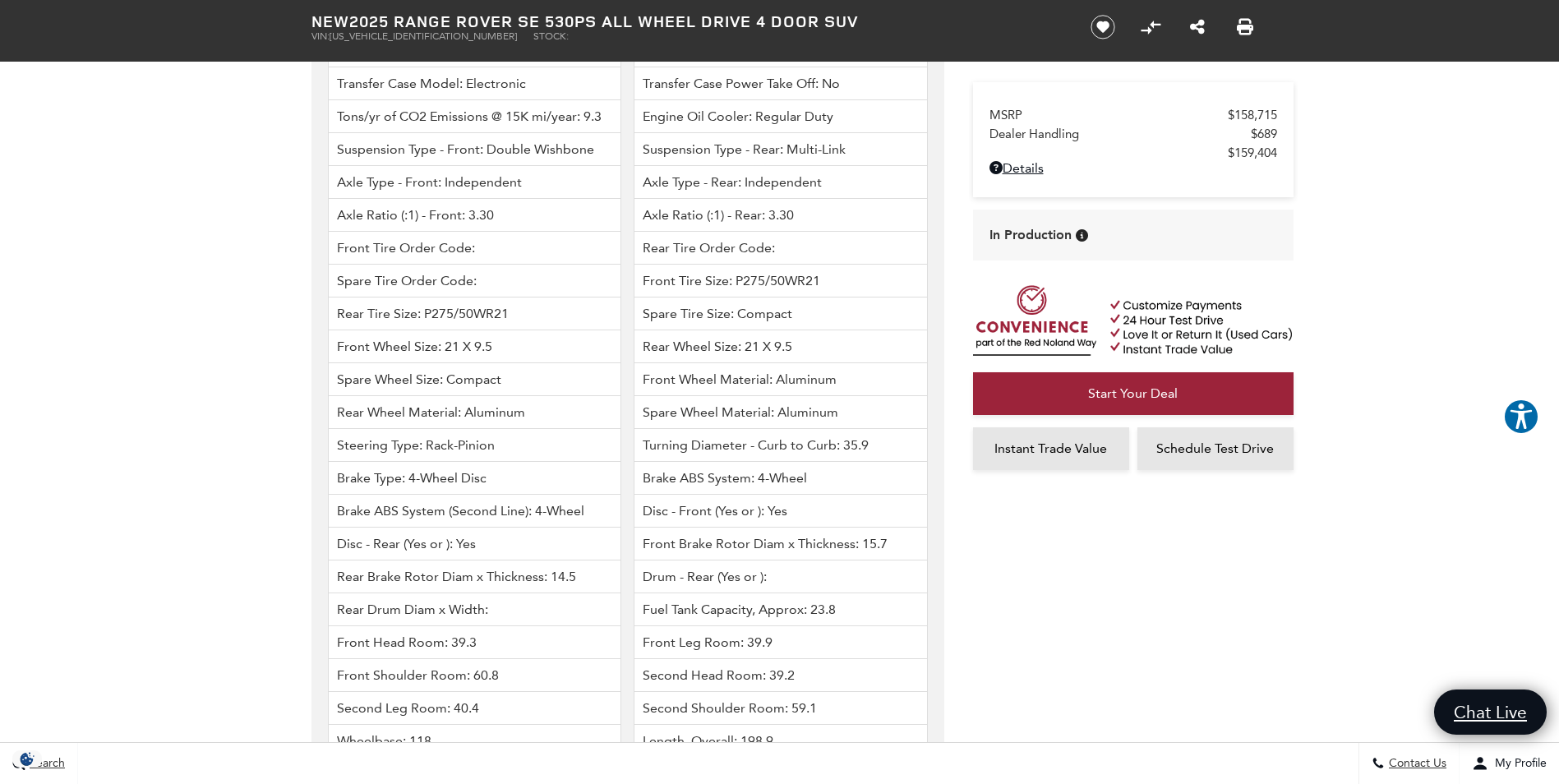
scroll to position [2739, 0]
